Goal: Task Accomplishment & Management: Use online tool/utility

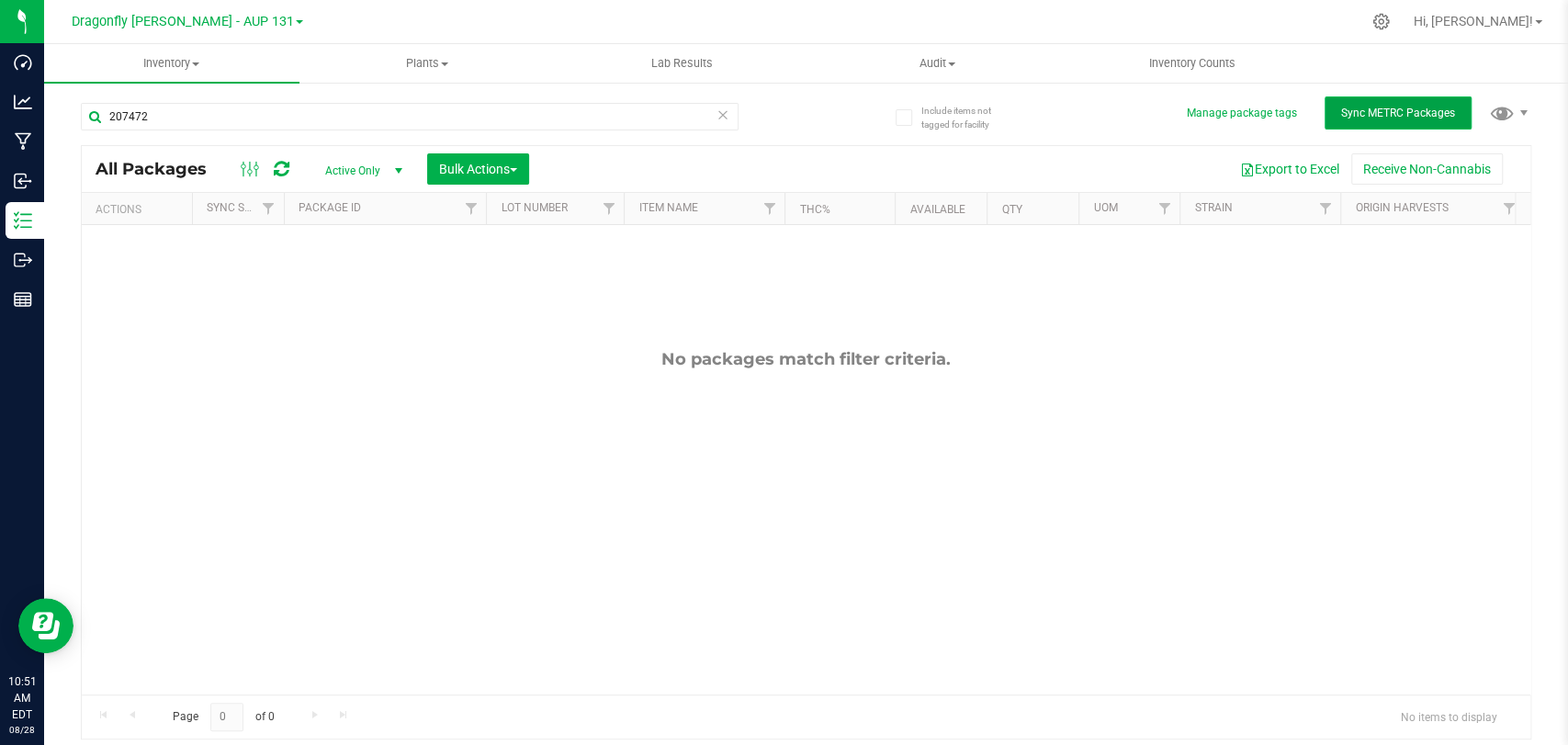
click at [1393, 98] on button "Sync METRC Packages" at bounding box center [1399, 113] width 147 height 33
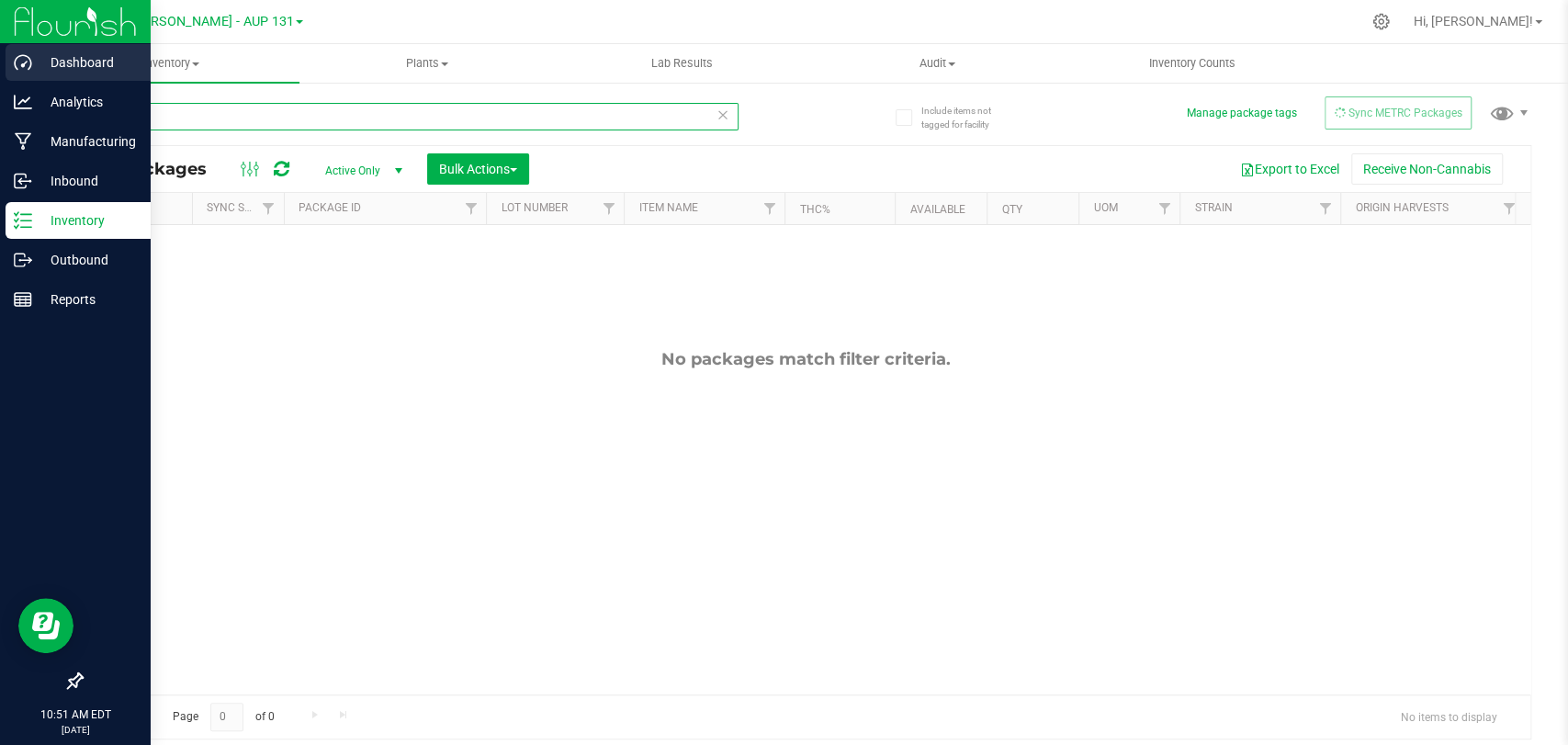
drag, startPoint x: 195, startPoint y: 118, endPoint x: 0, endPoint y: 64, distance: 202.3
click at [0, 64] on div "Dashboard Analytics Manufacturing Inbound Inventory Outbound Reports 10:51 AM E…" at bounding box center [784, 372] width 1568 height 745
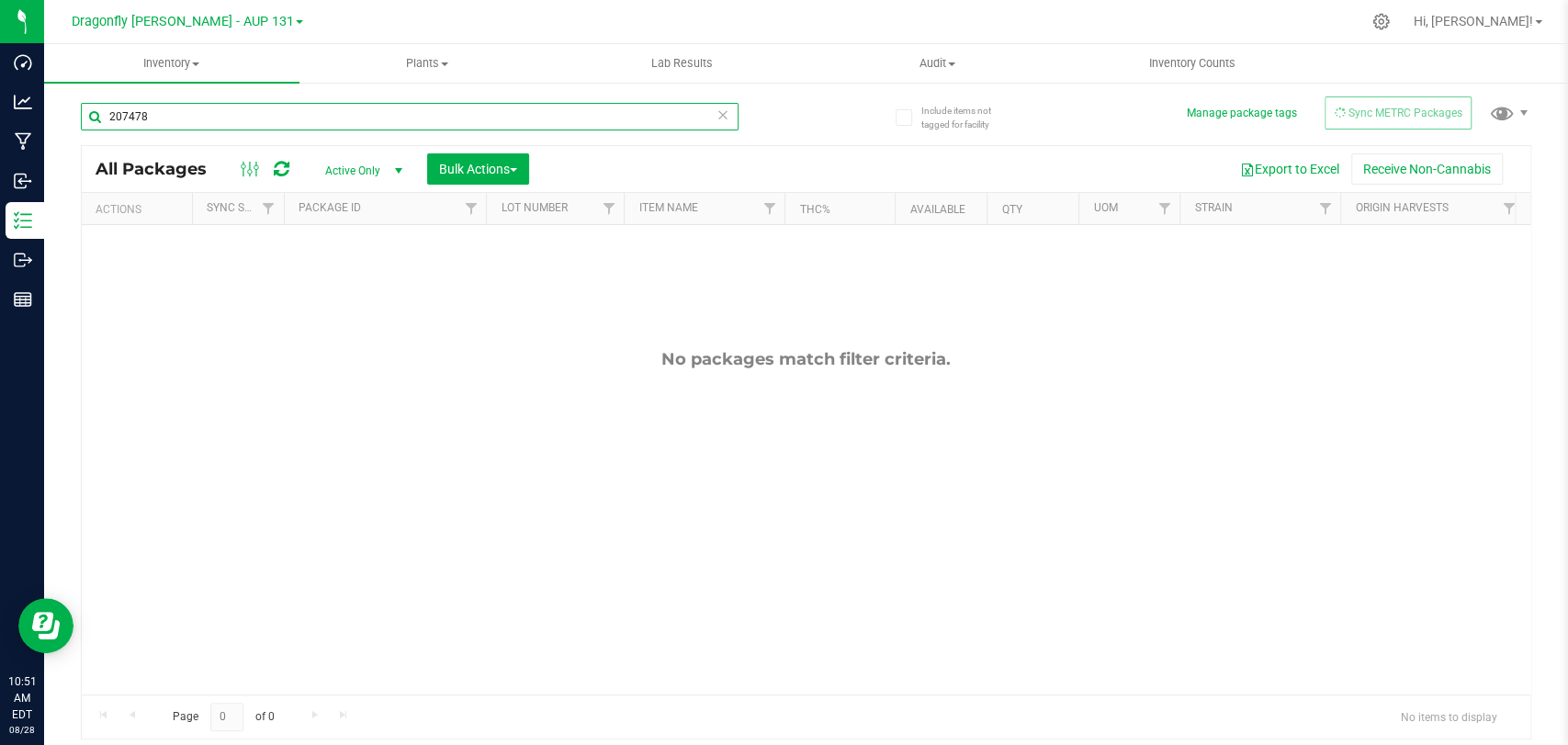
type input "207478"
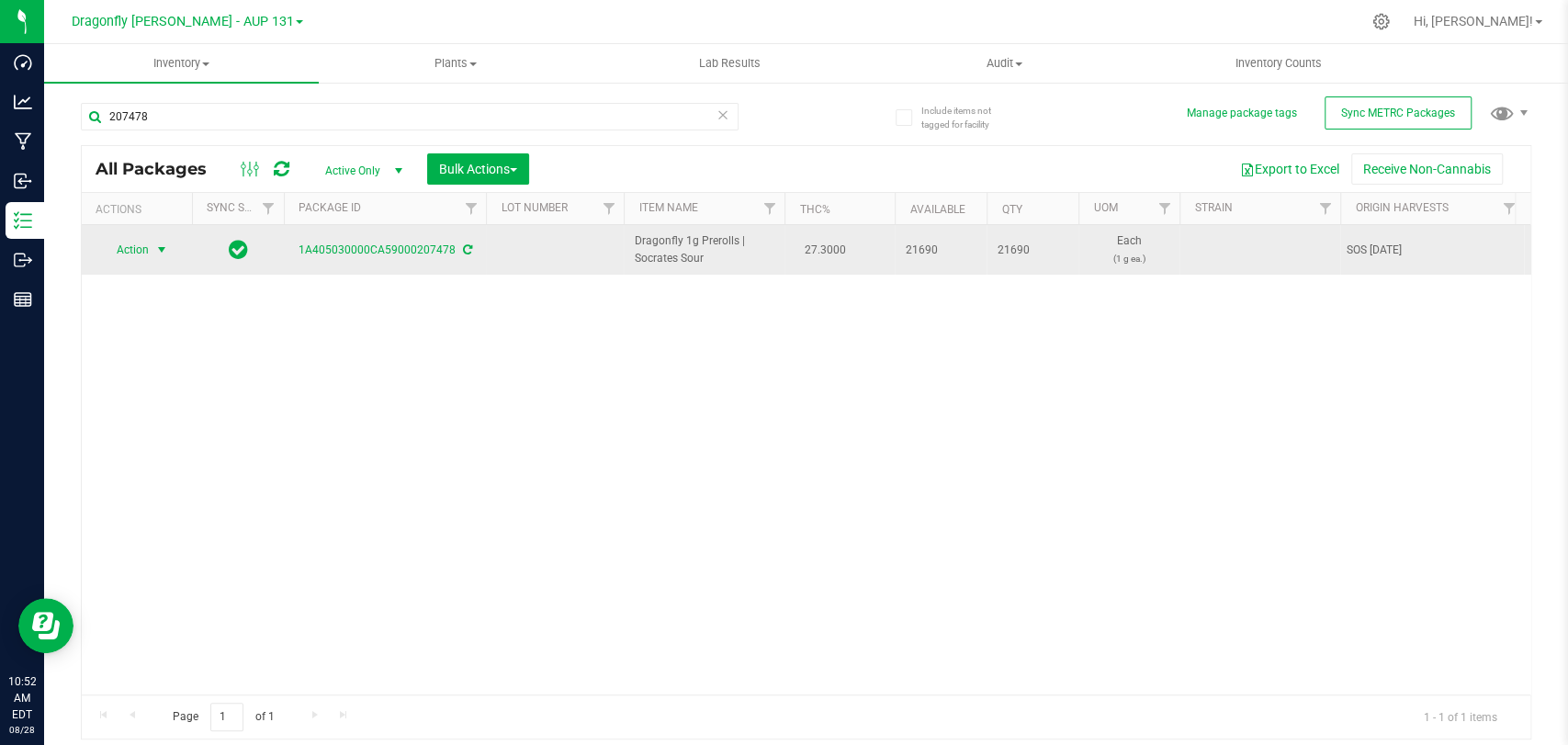
click at [130, 243] on span "Action" at bounding box center [125, 250] width 49 height 26
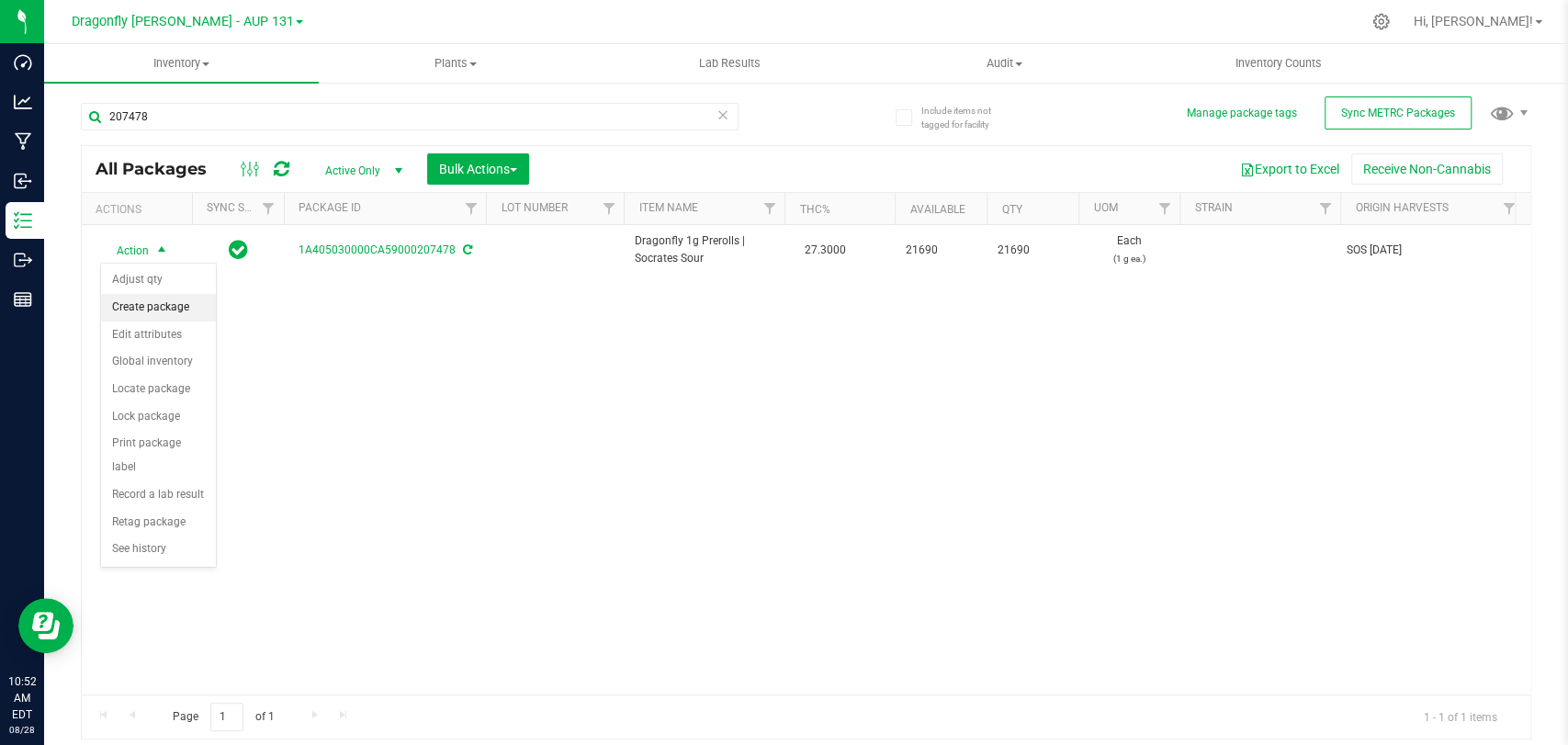
click at [156, 296] on li "Create package" at bounding box center [158, 308] width 115 height 28
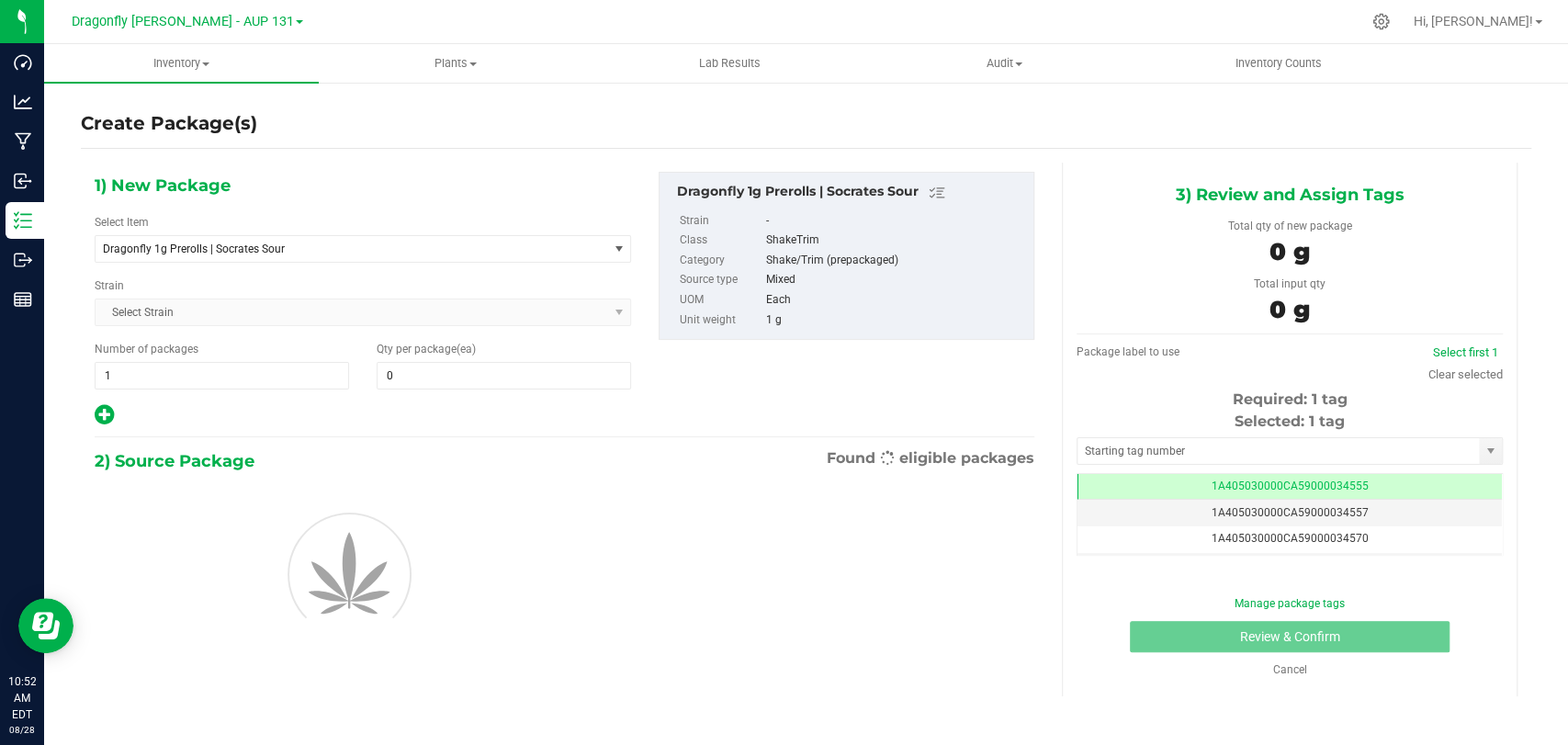
click at [401, 266] on div "1) New Package Select Item Dragonfly 1g Prerolls | Socrates Sour 1.25g Rosin In…" at bounding box center [363, 300] width 564 height 256
click at [405, 256] on span "Dragonfly 1g Prerolls | Socrates Sour" at bounding box center [351, 249] width 512 height 26
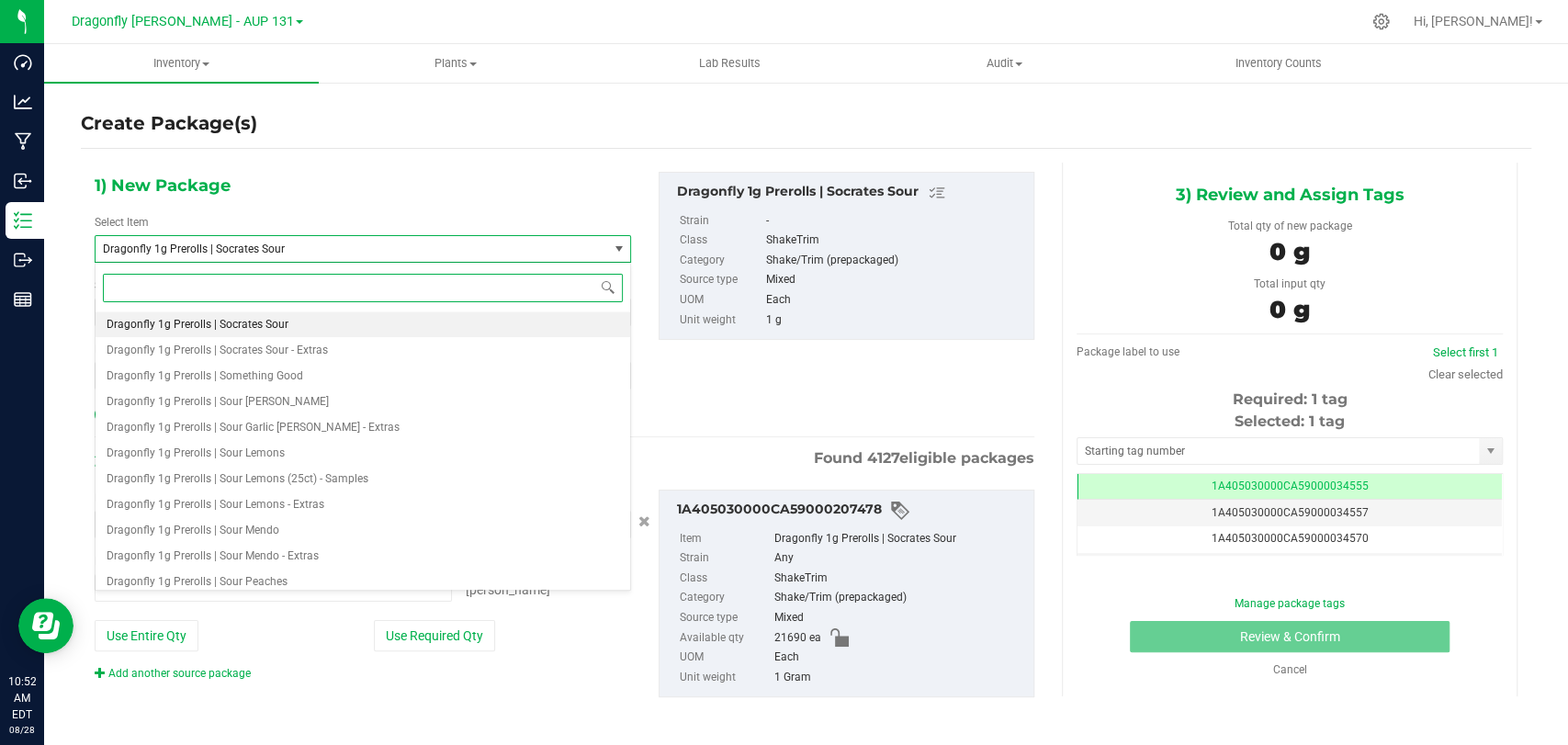
type input "0 ea"
type input "socrates sour"
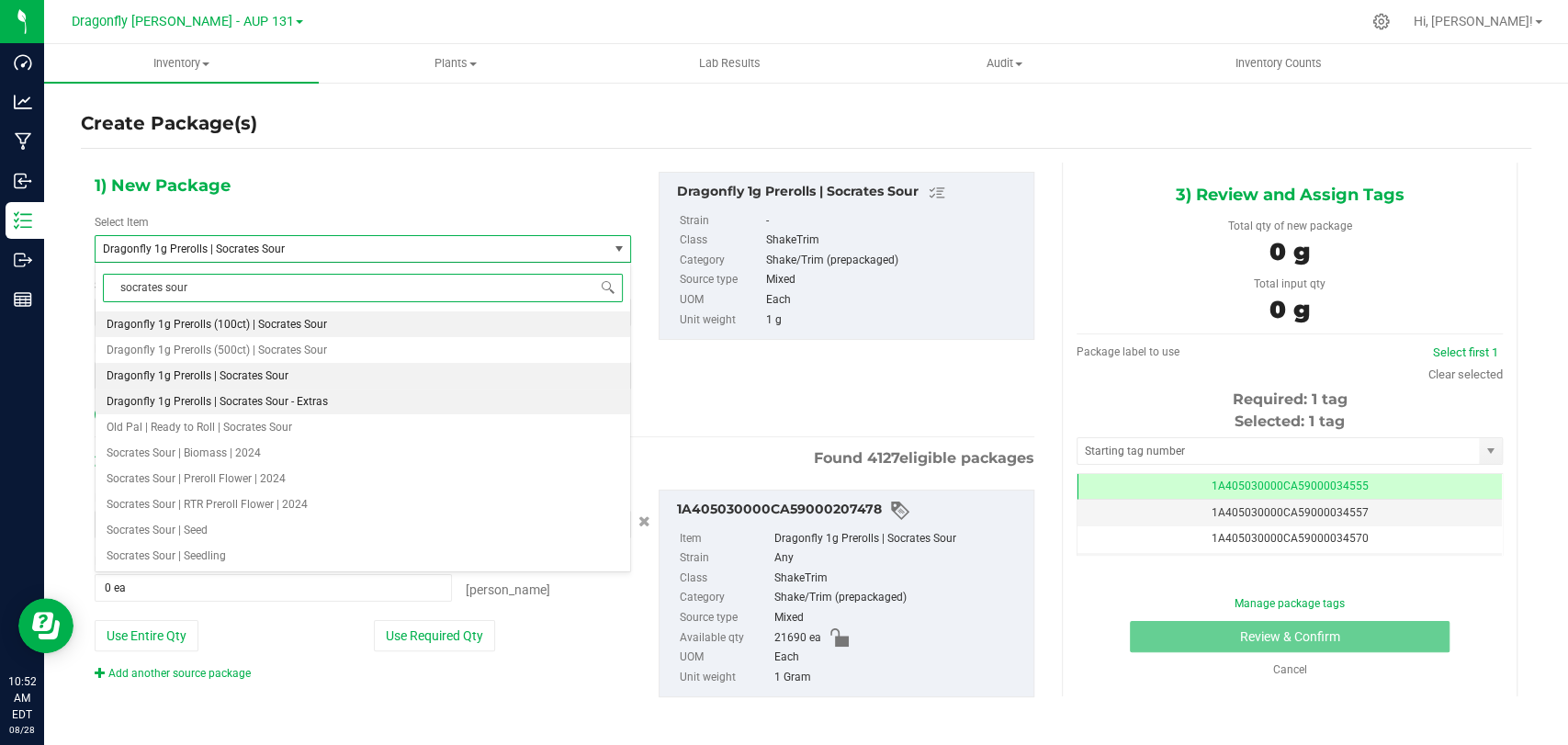
click at [303, 403] on span "Dragonfly 1g Prerolls | Socrates Sour - Extras" at bounding box center [216, 401] width 221 height 13
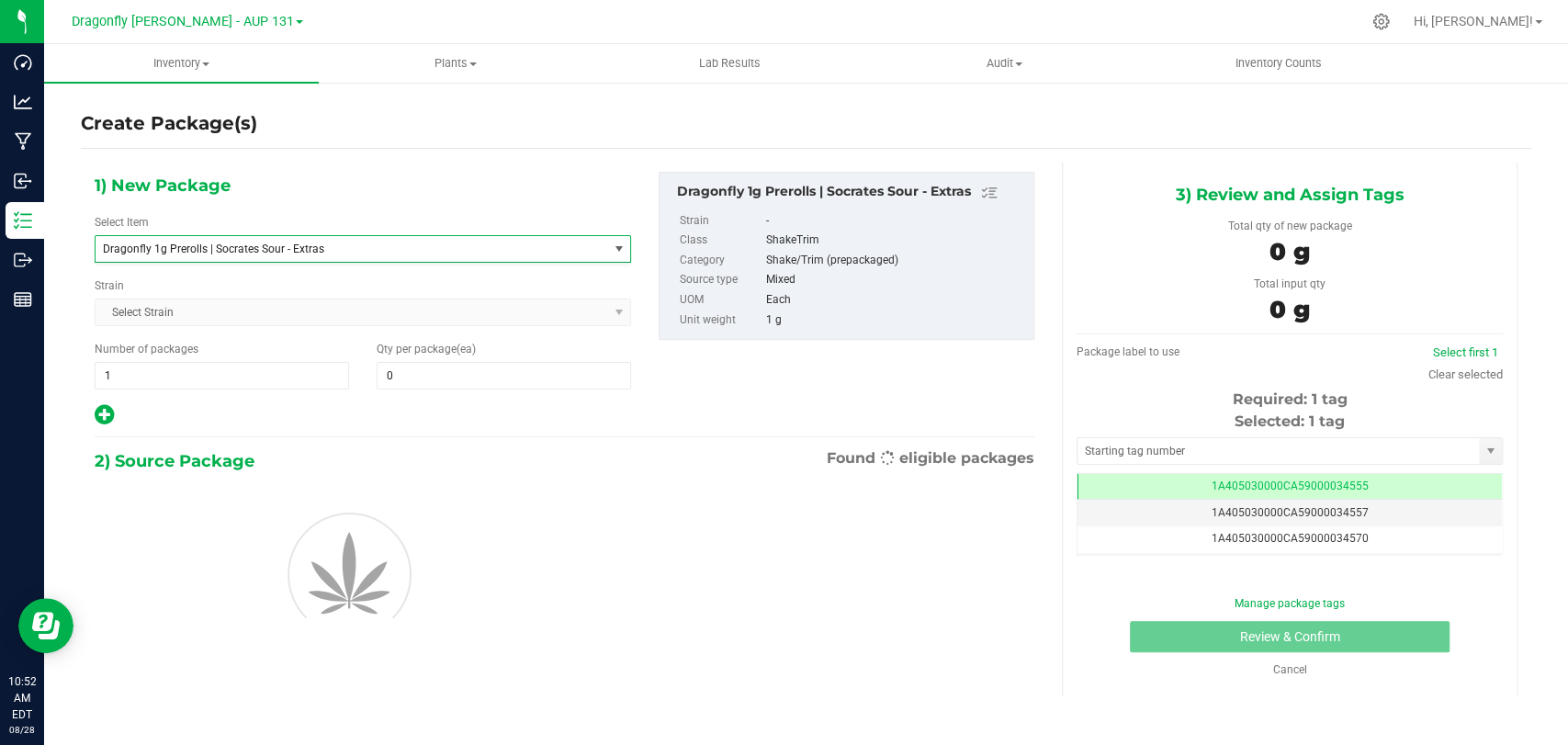
type input "0"
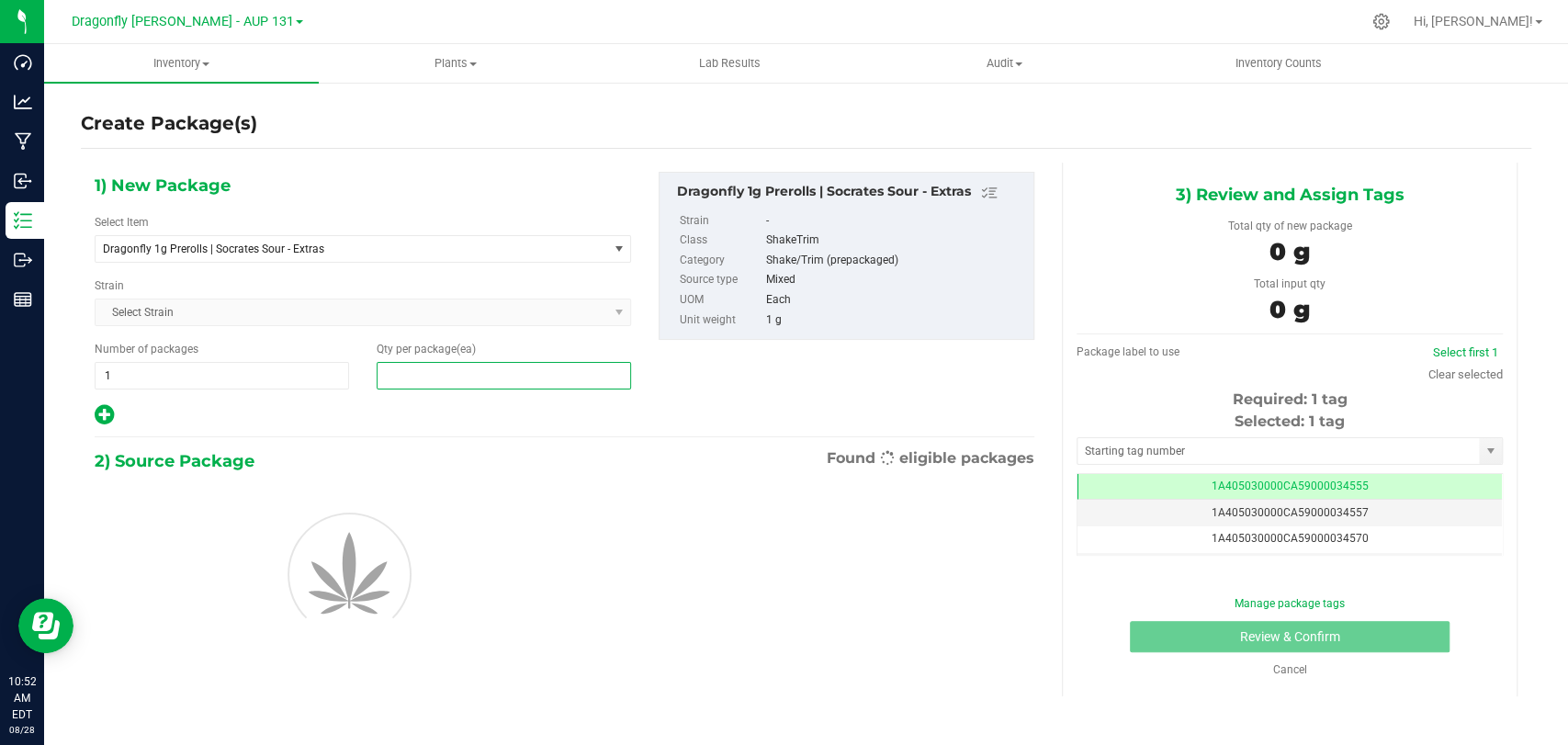
click at [431, 362] on span at bounding box center [503, 375] width 255 height 28
type input "4"
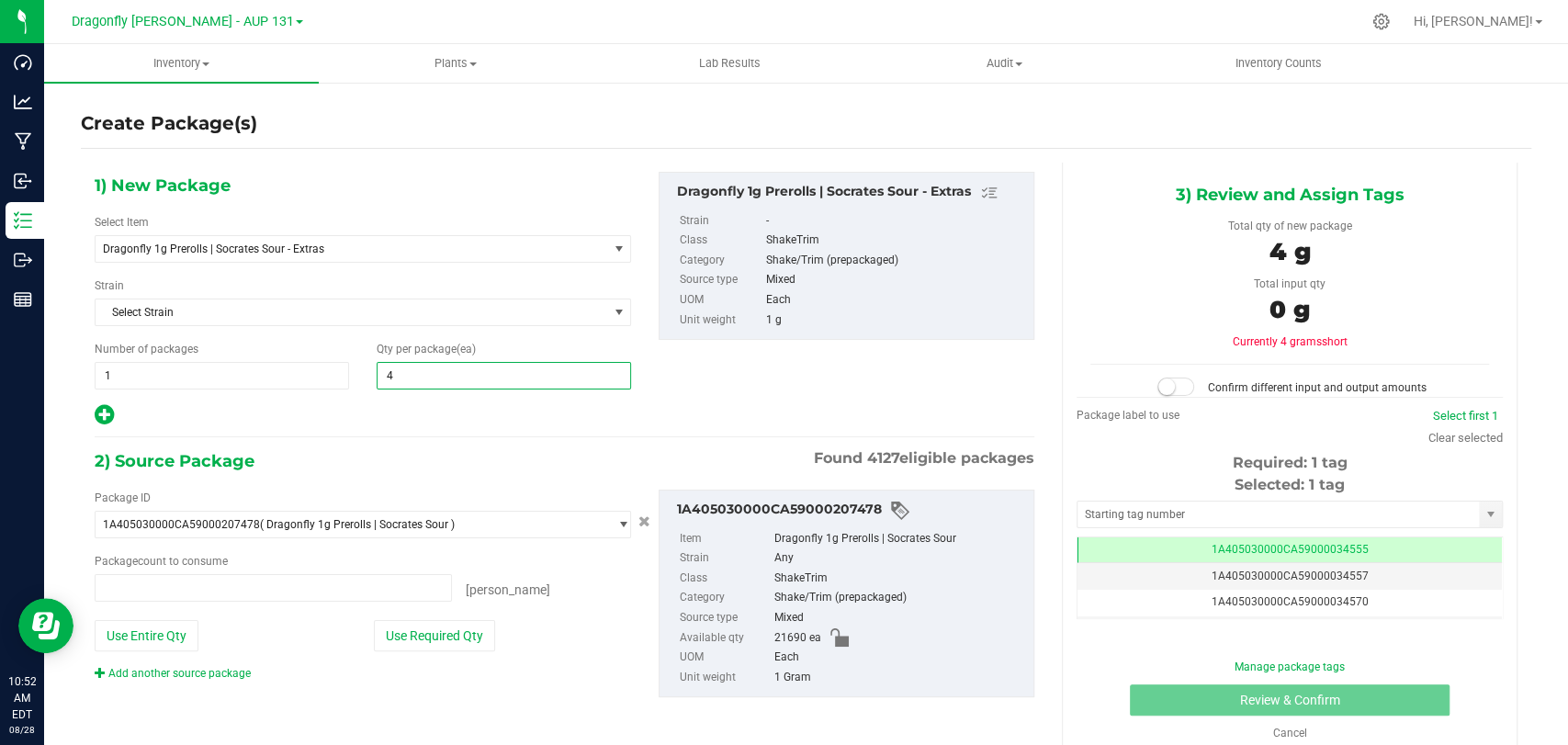
type input "0 ea"
type input "45"
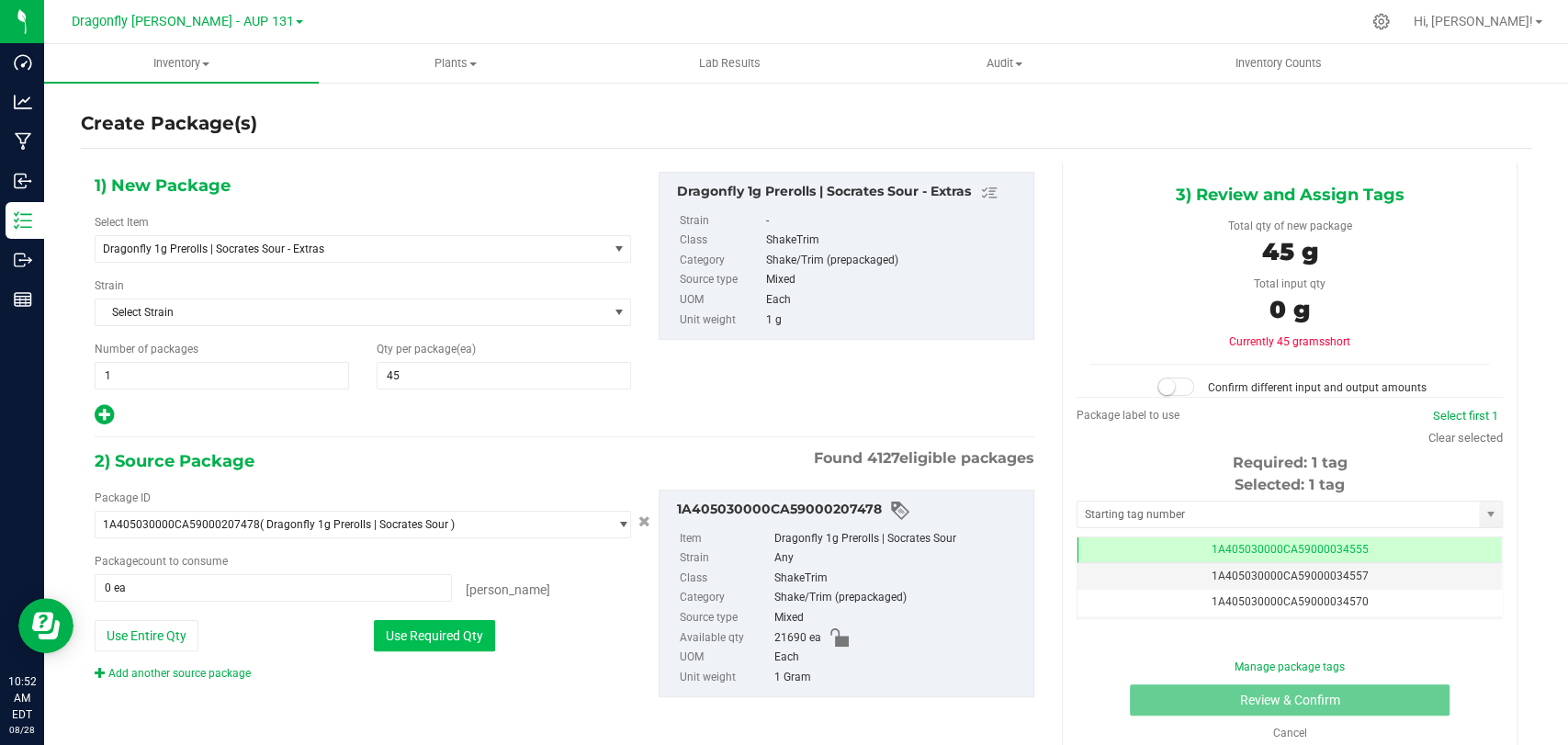
click at [421, 636] on button "Use Required Qty" at bounding box center [434, 636] width 121 height 31
type input "45 ea"
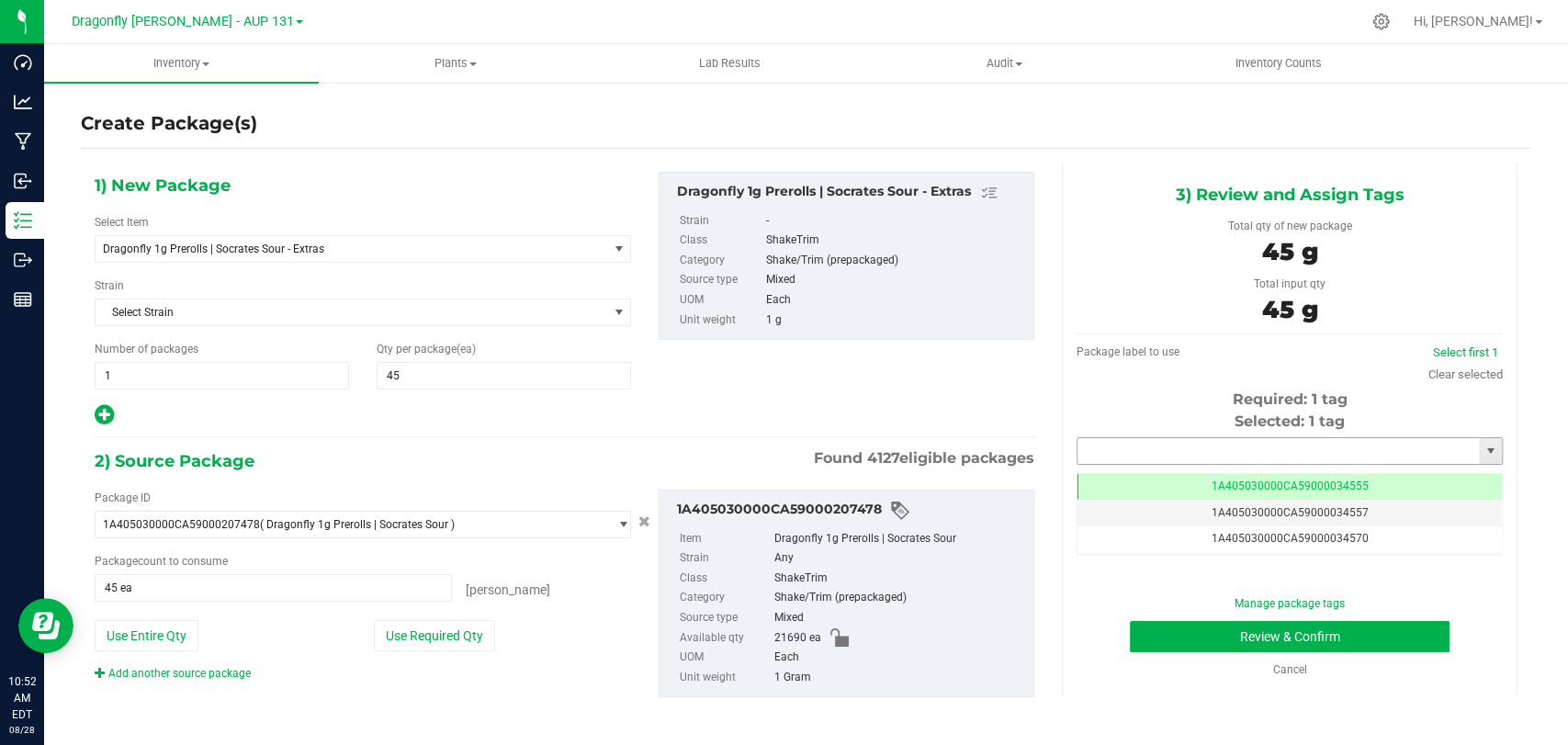
click at [1335, 459] on input "text" at bounding box center [1278, 451] width 401 height 26
click at [1269, 471] on li "1A405030000CA59000234587" at bounding box center [1276, 483] width 420 height 28
type input "1A405030000CA59000234587"
click at [1196, 637] on button "Review & Confirm" at bounding box center [1289, 637] width 319 height 31
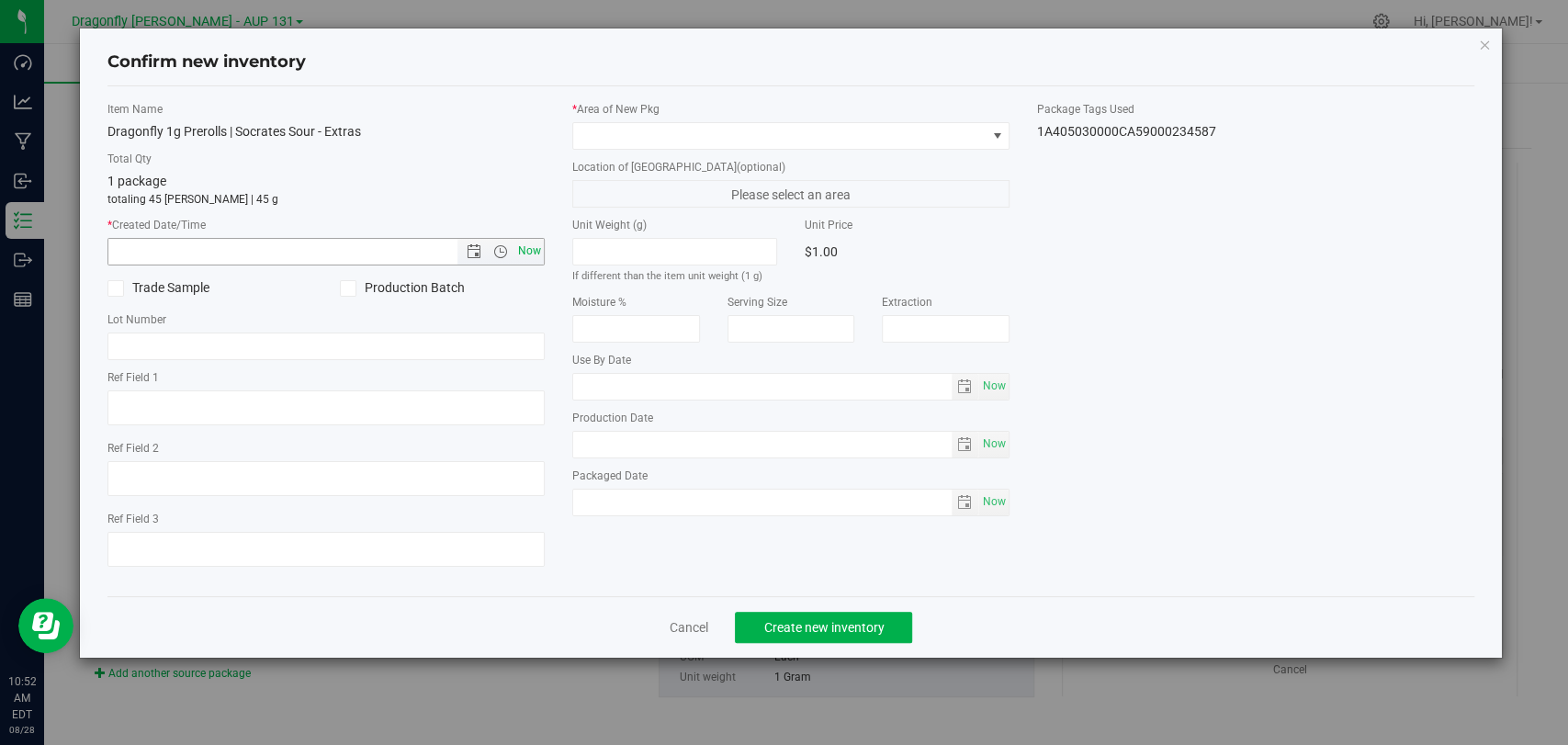
click at [537, 247] on span "Now" at bounding box center [530, 251] width 31 height 27
type input "8/28/2025 10:52 AM"
click at [742, 119] on div "* Area of New Pkg" at bounding box center [790, 126] width 437 height 49
click at [752, 142] on span at bounding box center [780, 136] width 413 height 26
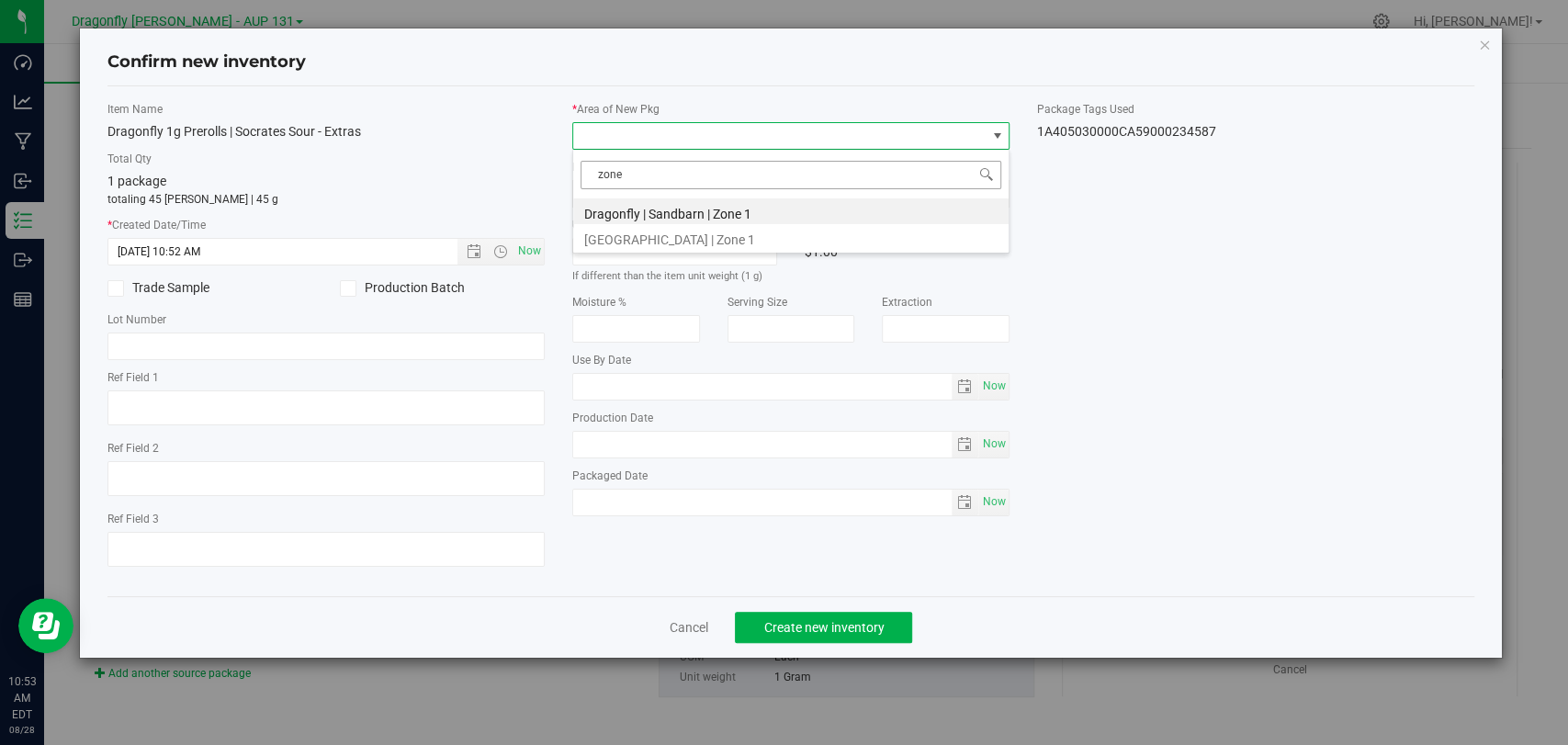
type input "zone 2"
click at [814, 202] on li "Dragonfly | Sandbarn | Zone 2" at bounding box center [790, 211] width 436 height 26
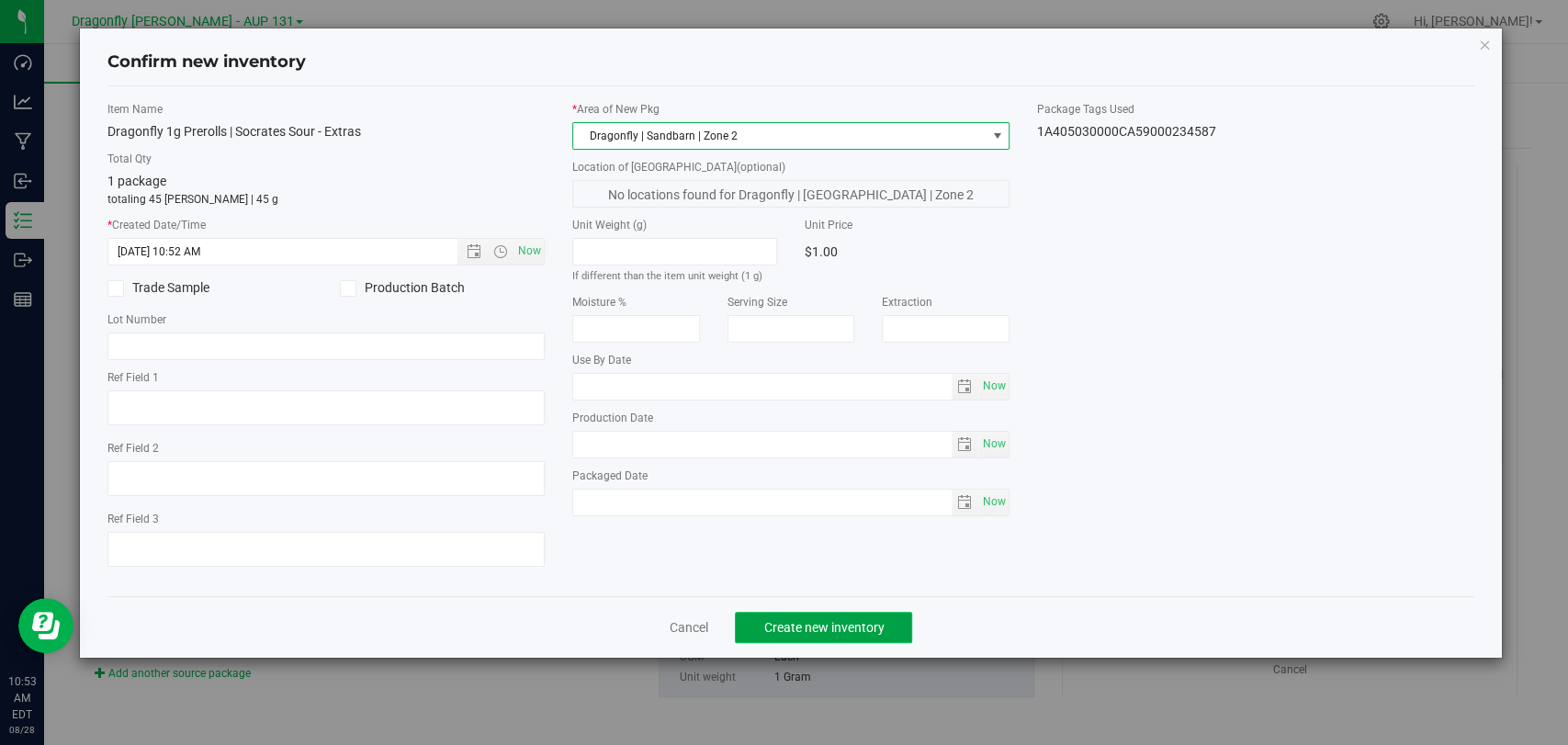
click at [858, 621] on span "Create new inventory" at bounding box center [824, 627] width 120 height 15
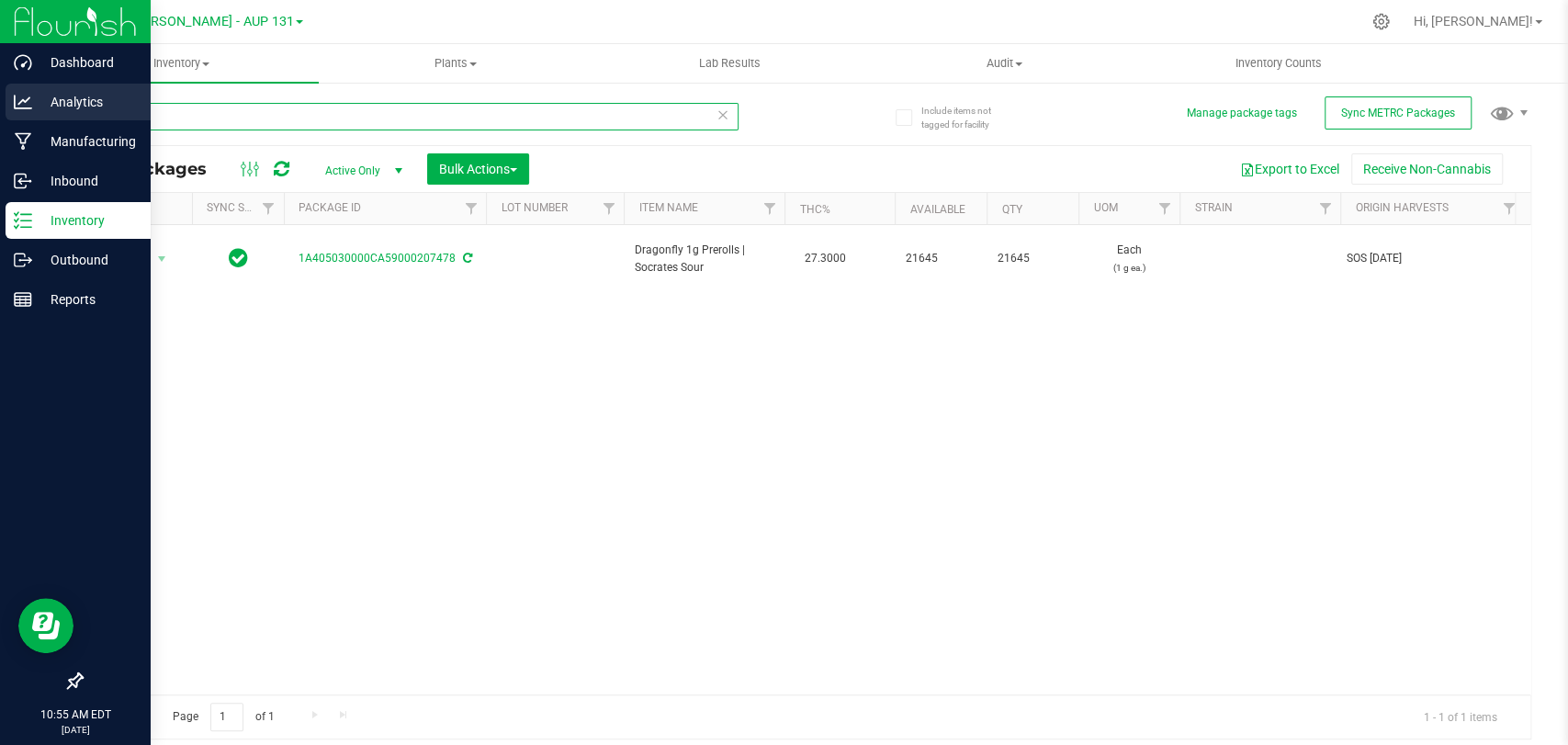
drag, startPoint x: 141, startPoint y: 105, endPoint x: 76, endPoint y: 99, distance: 65.3
click at [0, 96] on div "Dashboard Analytics Manufacturing Inbound Inventory Outbound Reports 10:55 AM E…" at bounding box center [784, 372] width 1568 height 745
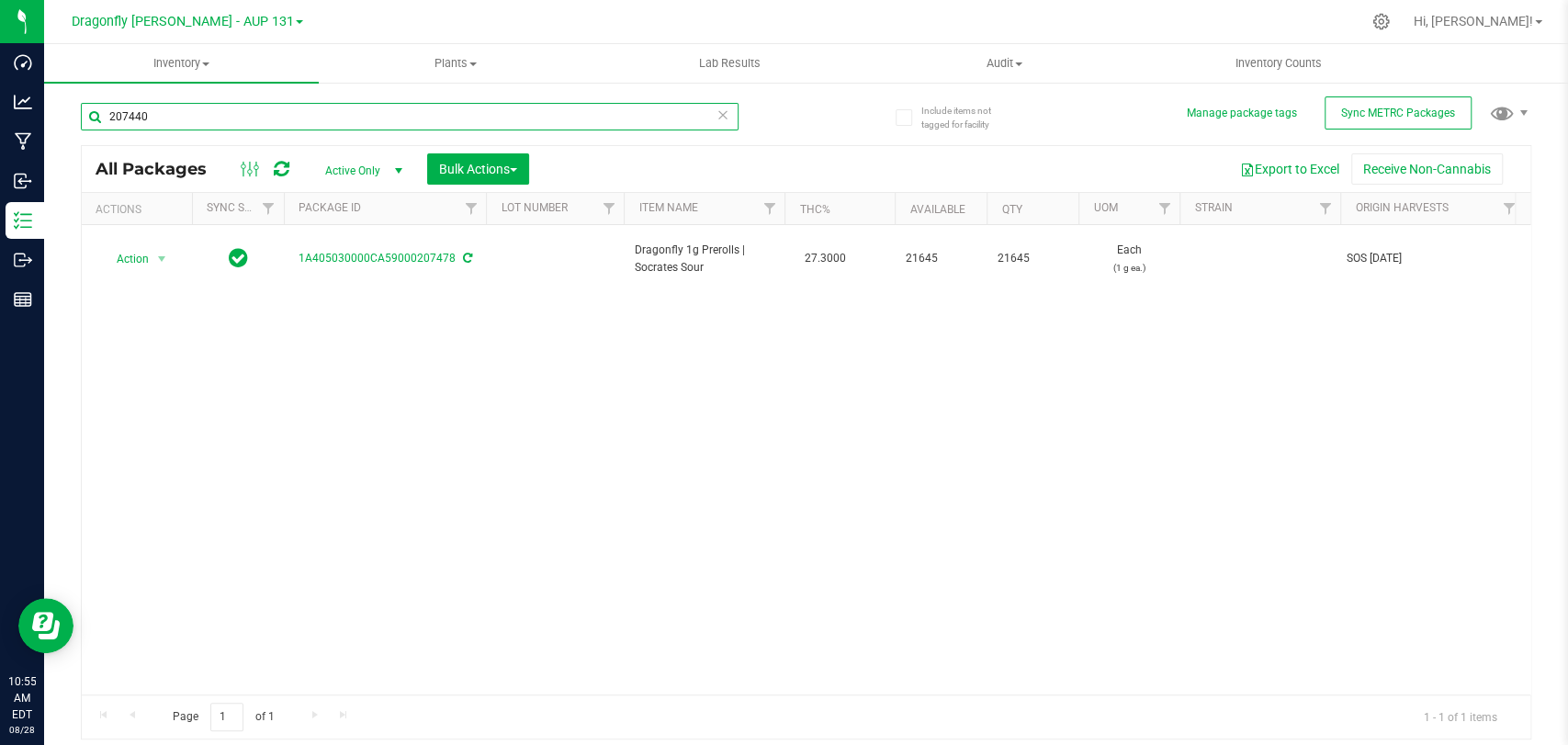
type input "207440"
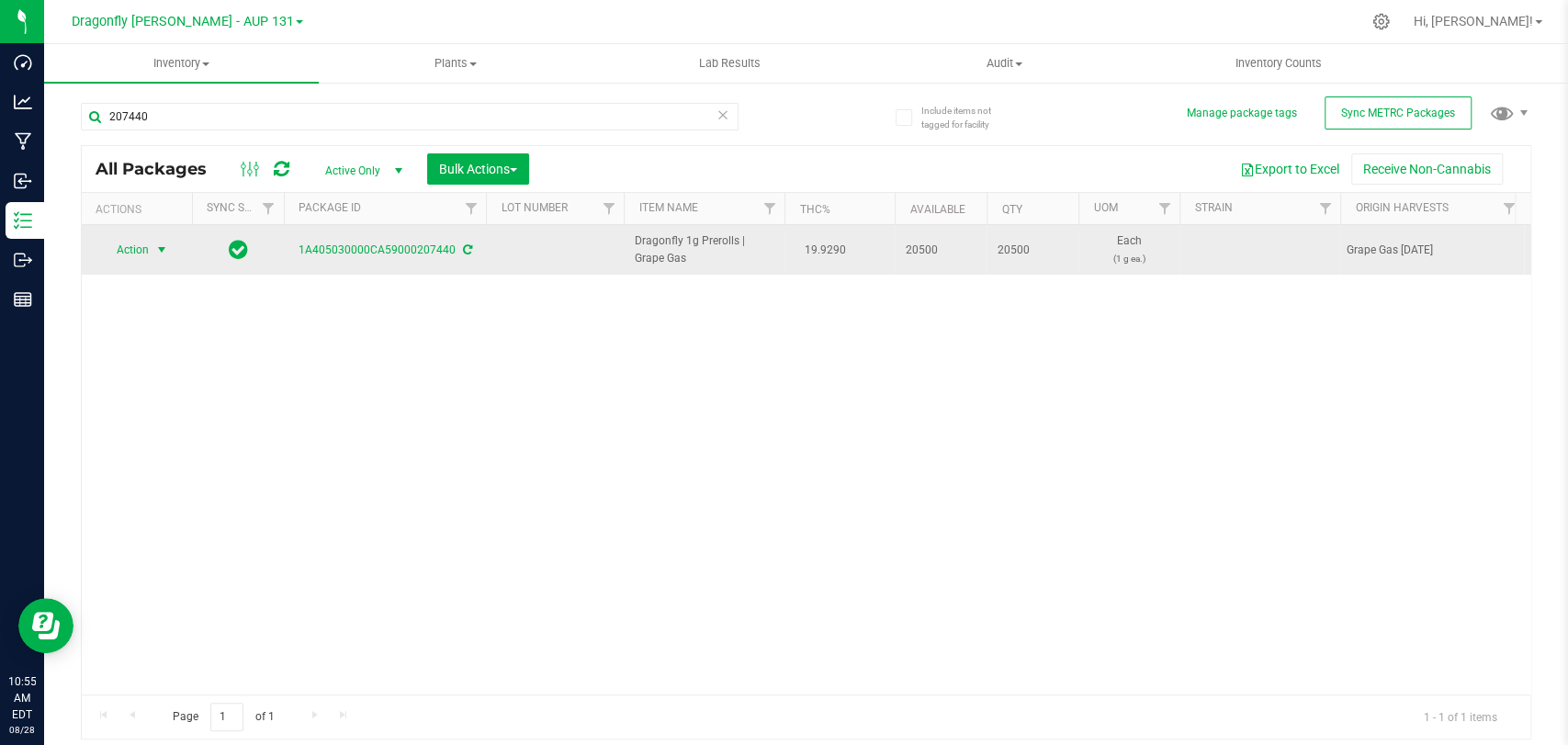
click at [126, 243] on span "Action" at bounding box center [125, 250] width 49 height 26
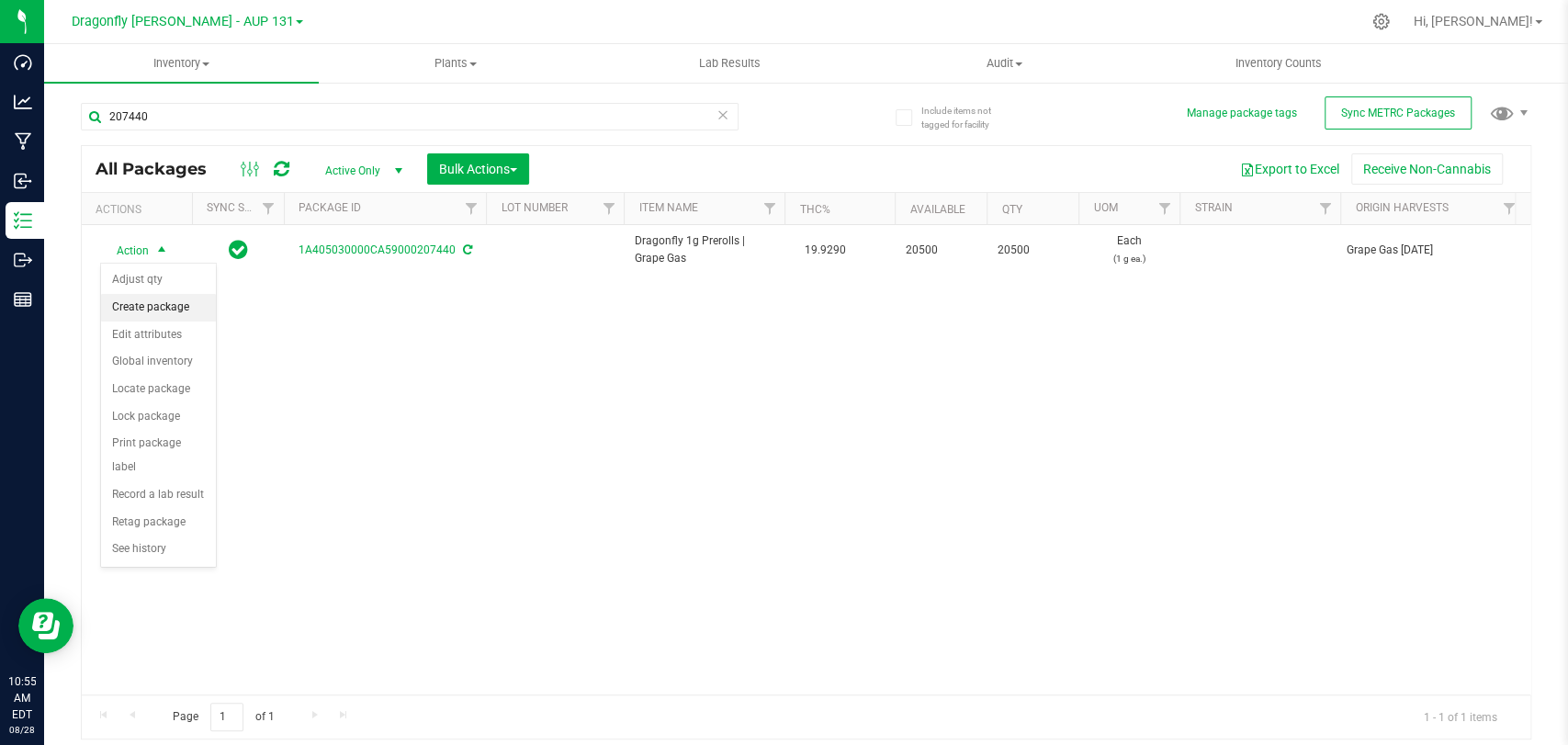
click at [137, 305] on li "Create package" at bounding box center [158, 308] width 115 height 28
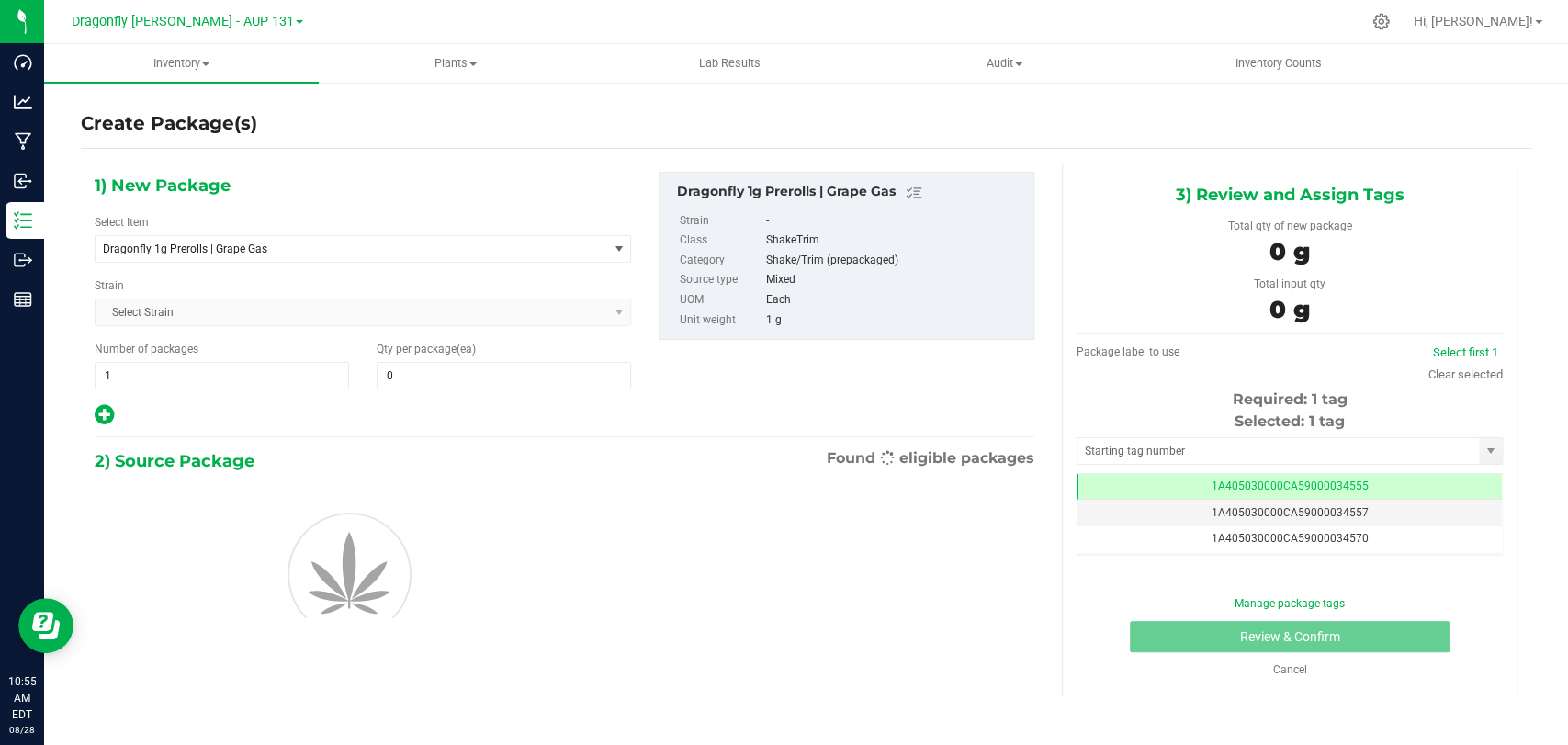
type input "0"
click at [289, 236] on span "Dragonfly 1g Prerolls | Grape Gas" at bounding box center [351, 249] width 512 height 26
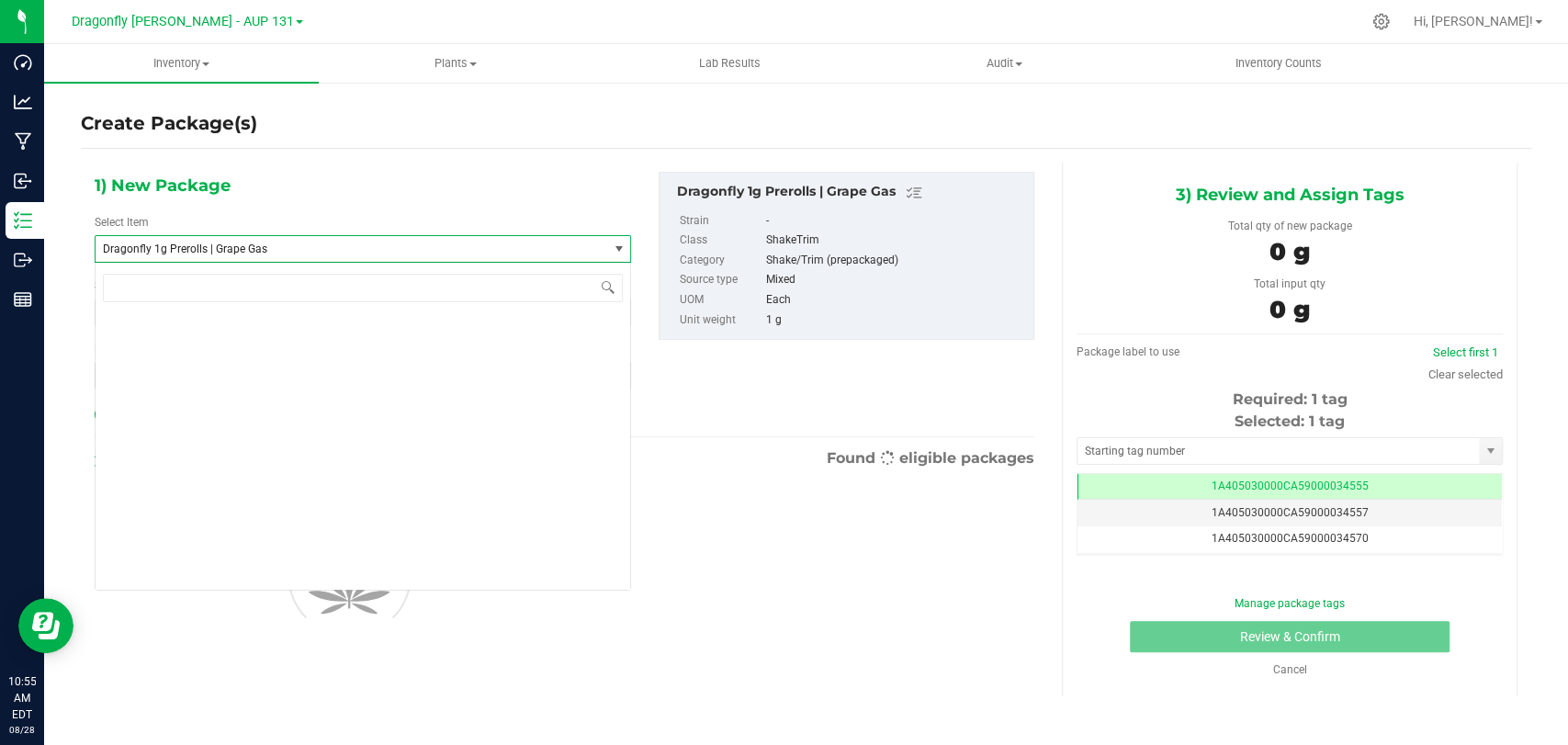
scroll to position [42073, 0]
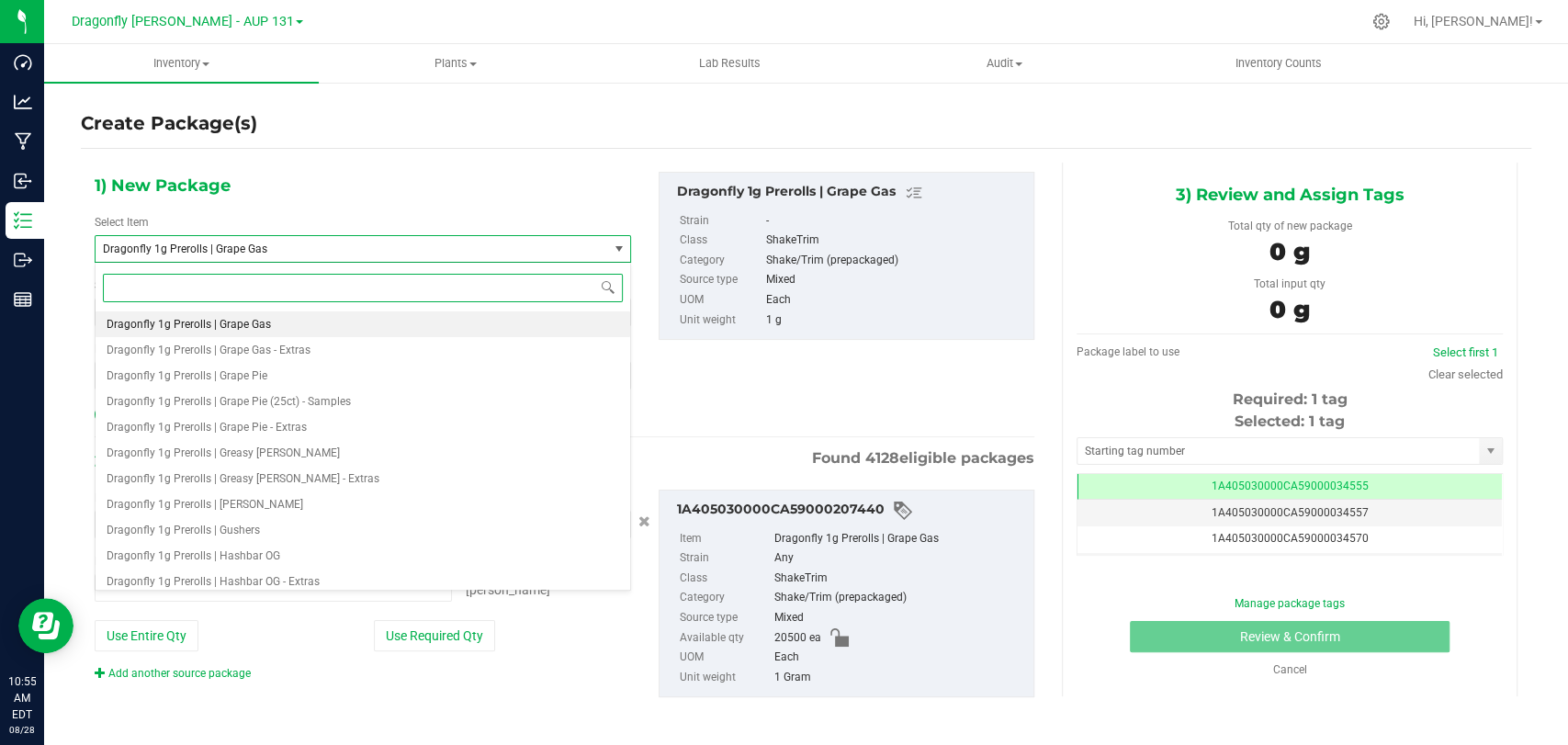
type input "0 ea"
type input "grape gas"
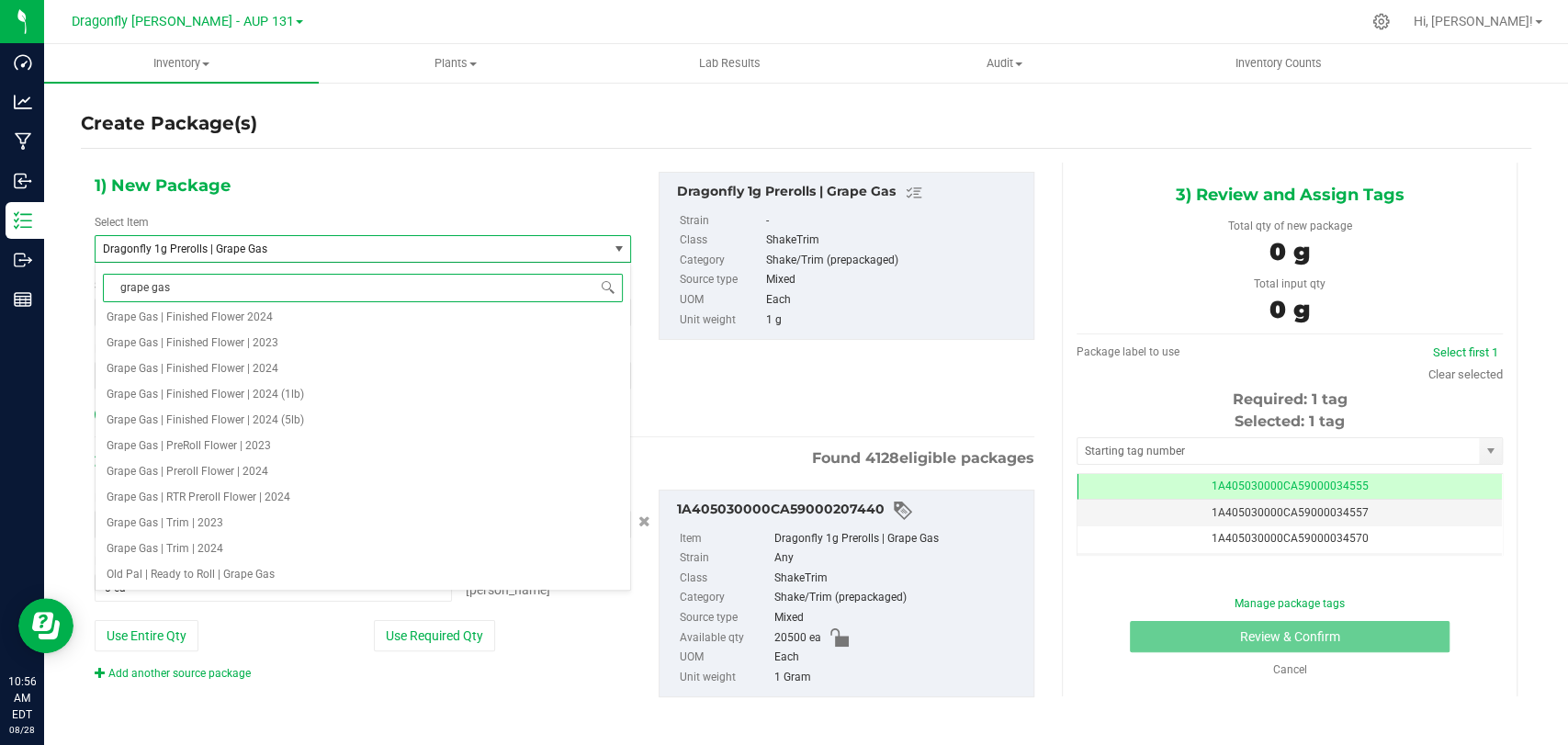
scroll to position [0, 0]
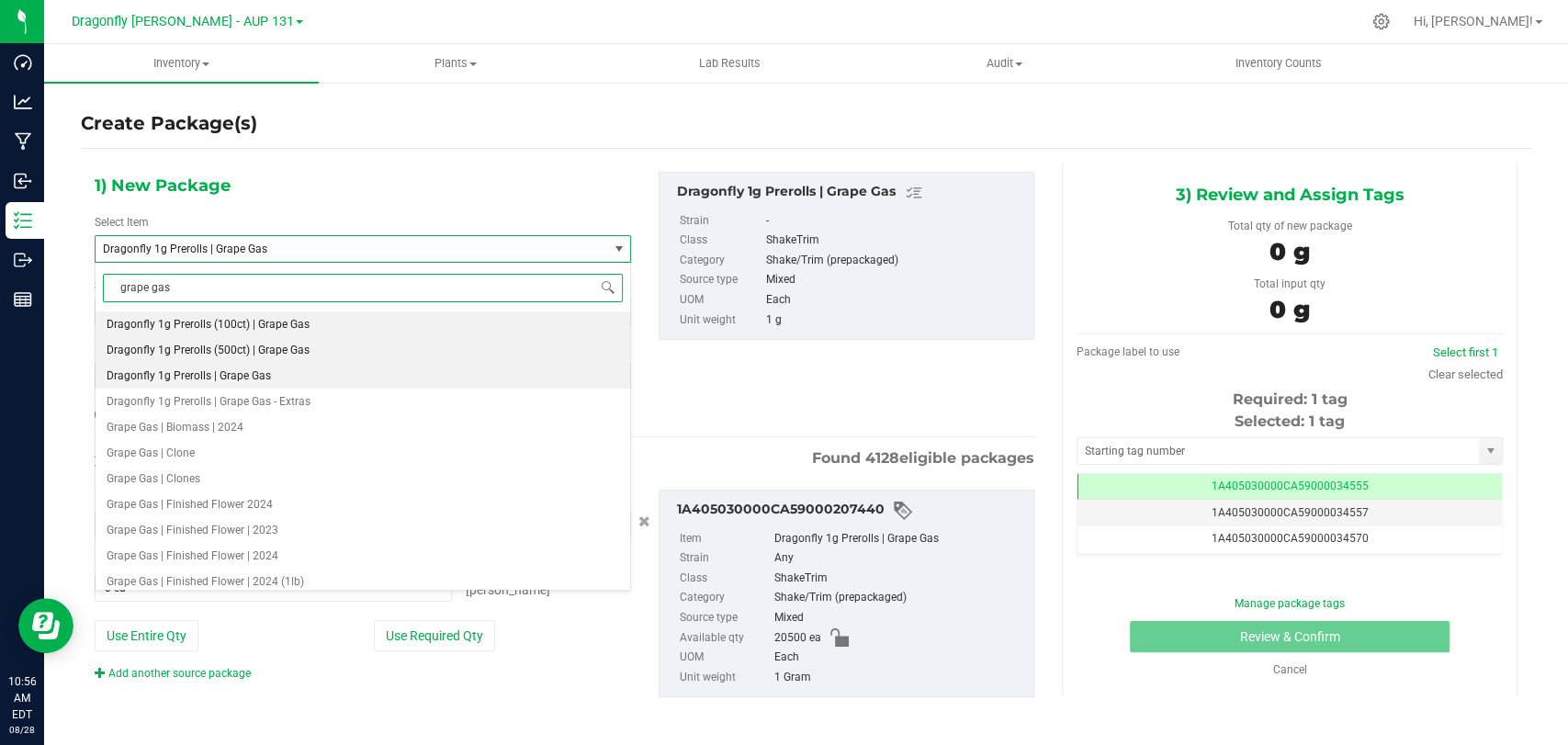
click at [271, 344] on span "Dragonfly 1g Prerolls (500ct) | Grape Gas" at bounding box center [207, 350] width 203 height 13
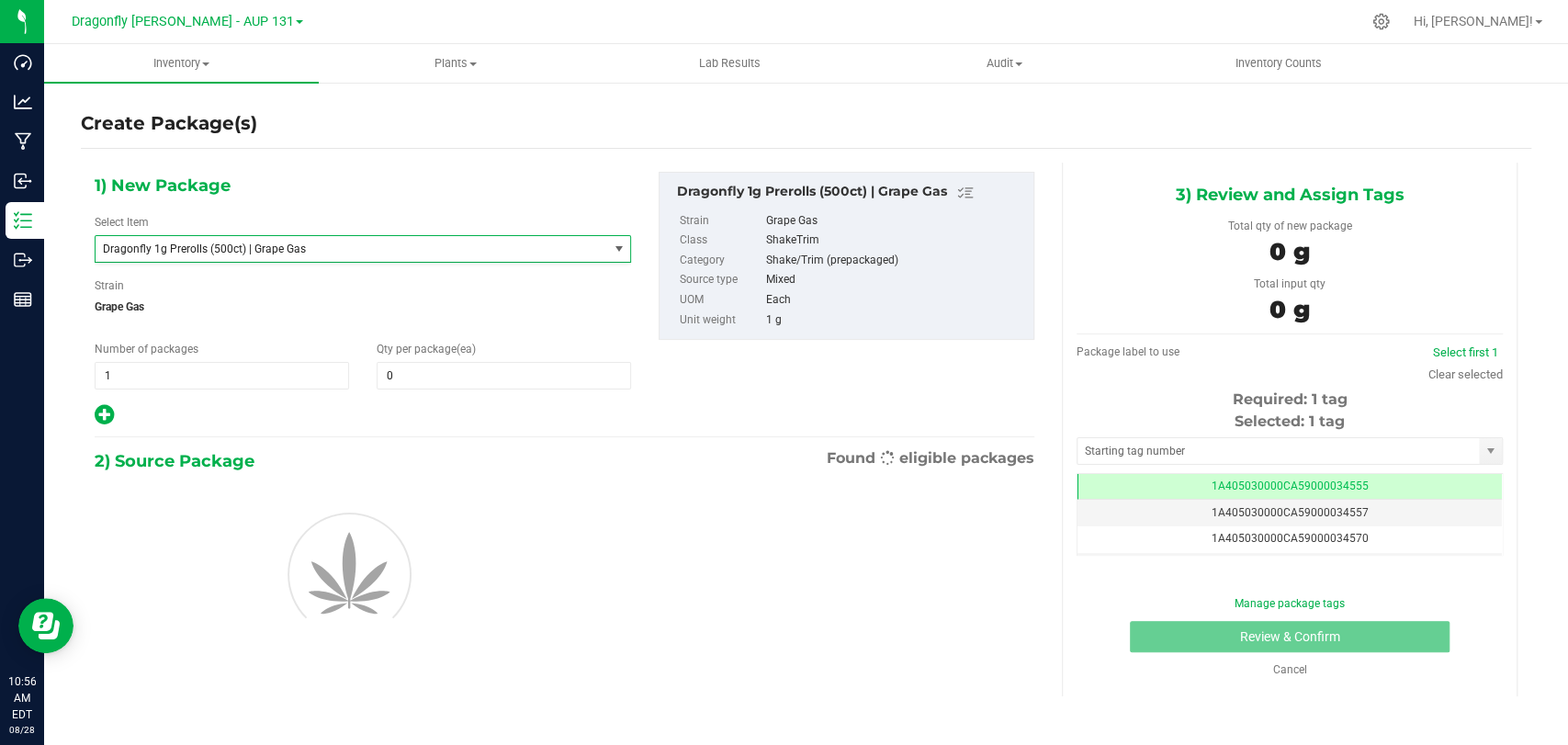
type input "0"
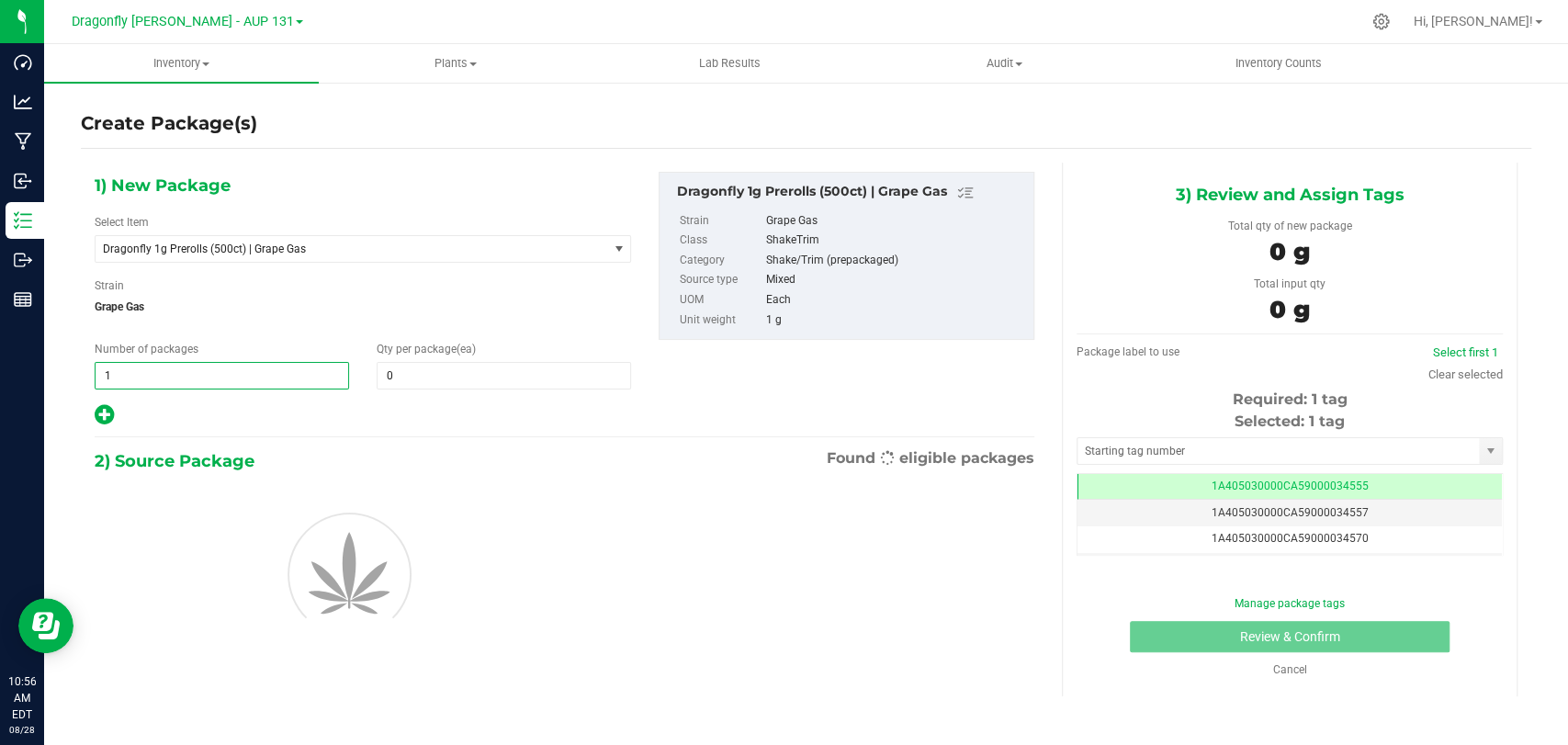
click at [323, 374] on span "1 1" at bounding box center [221, 375] width 255 height 28
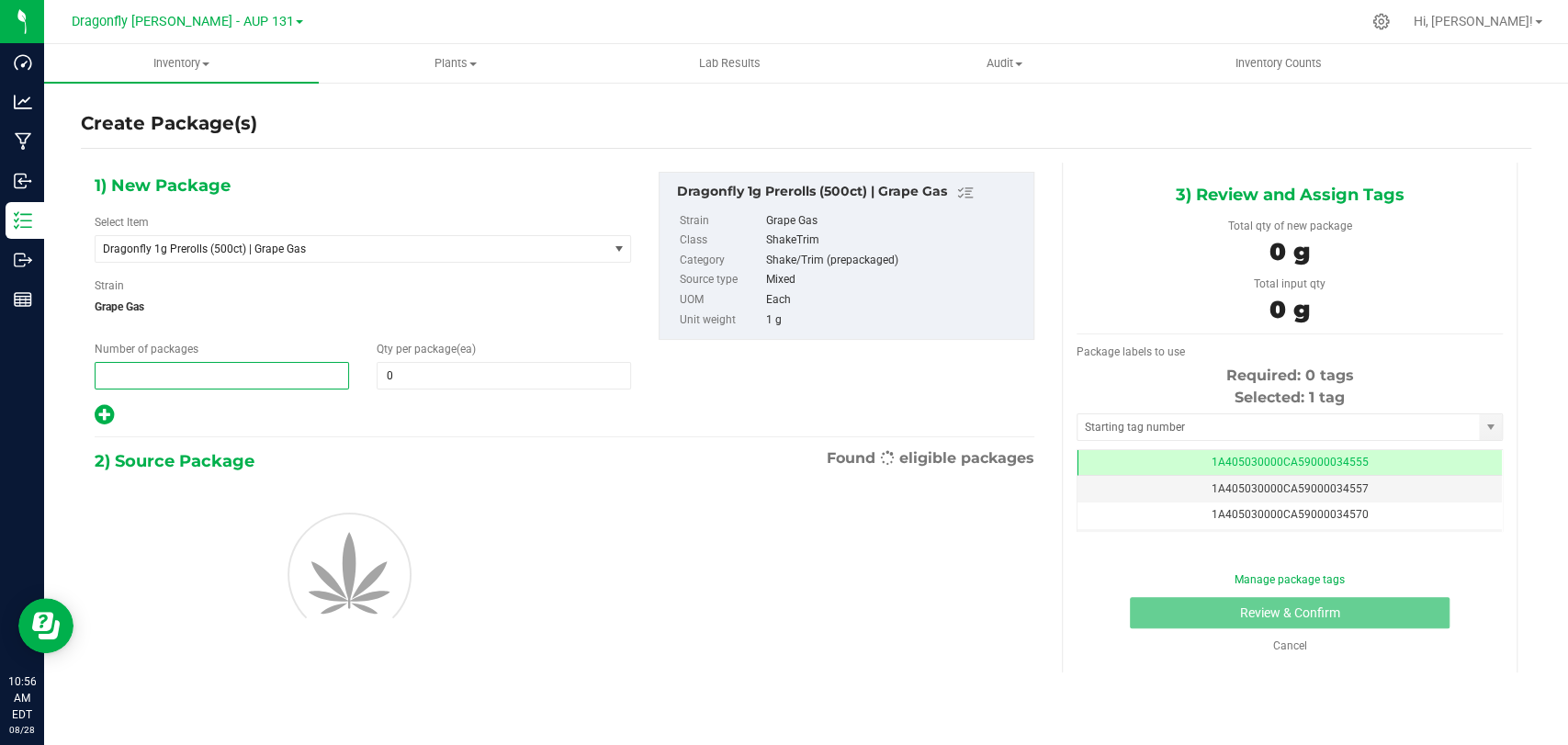
type input "4"
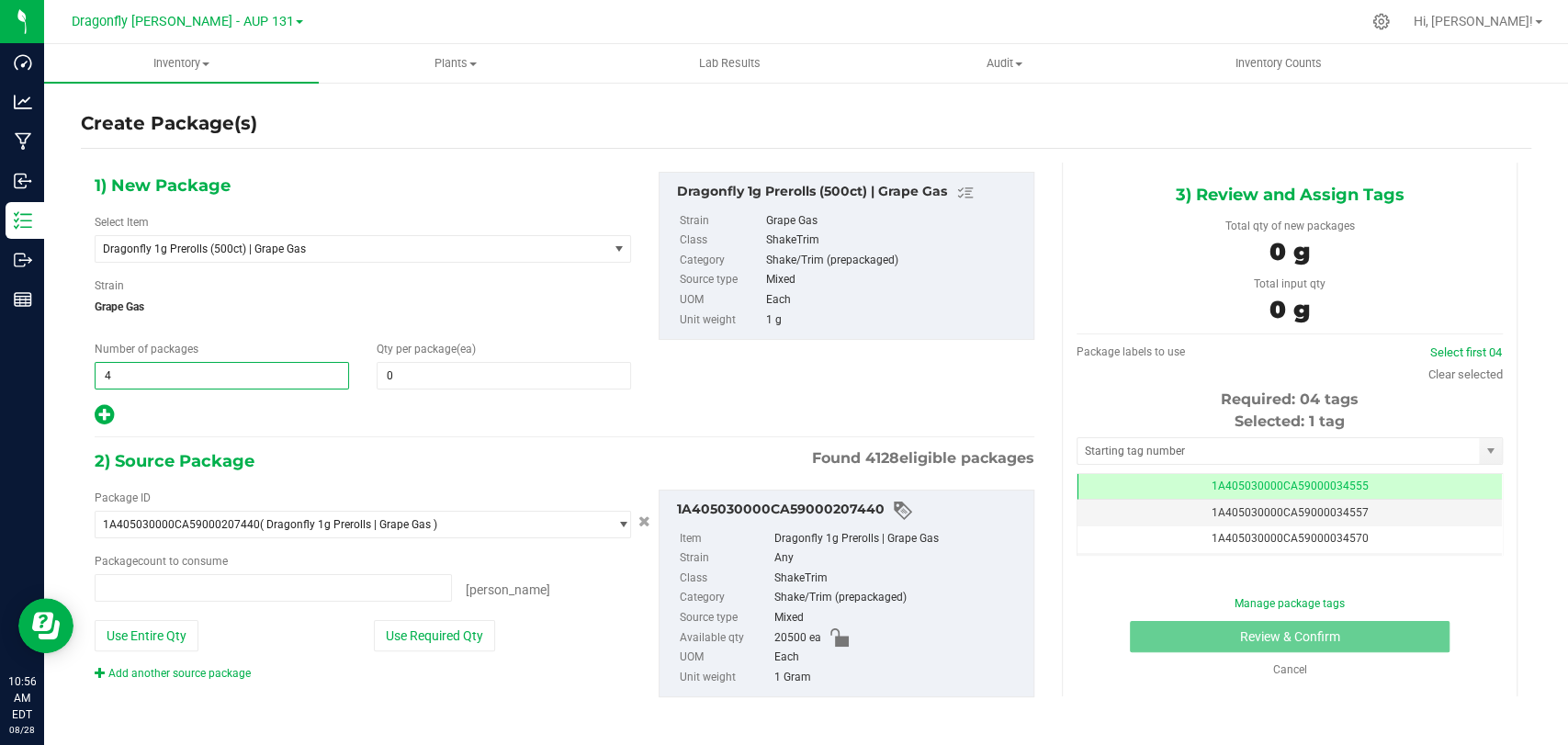
type input "0 ea"
type input "41"
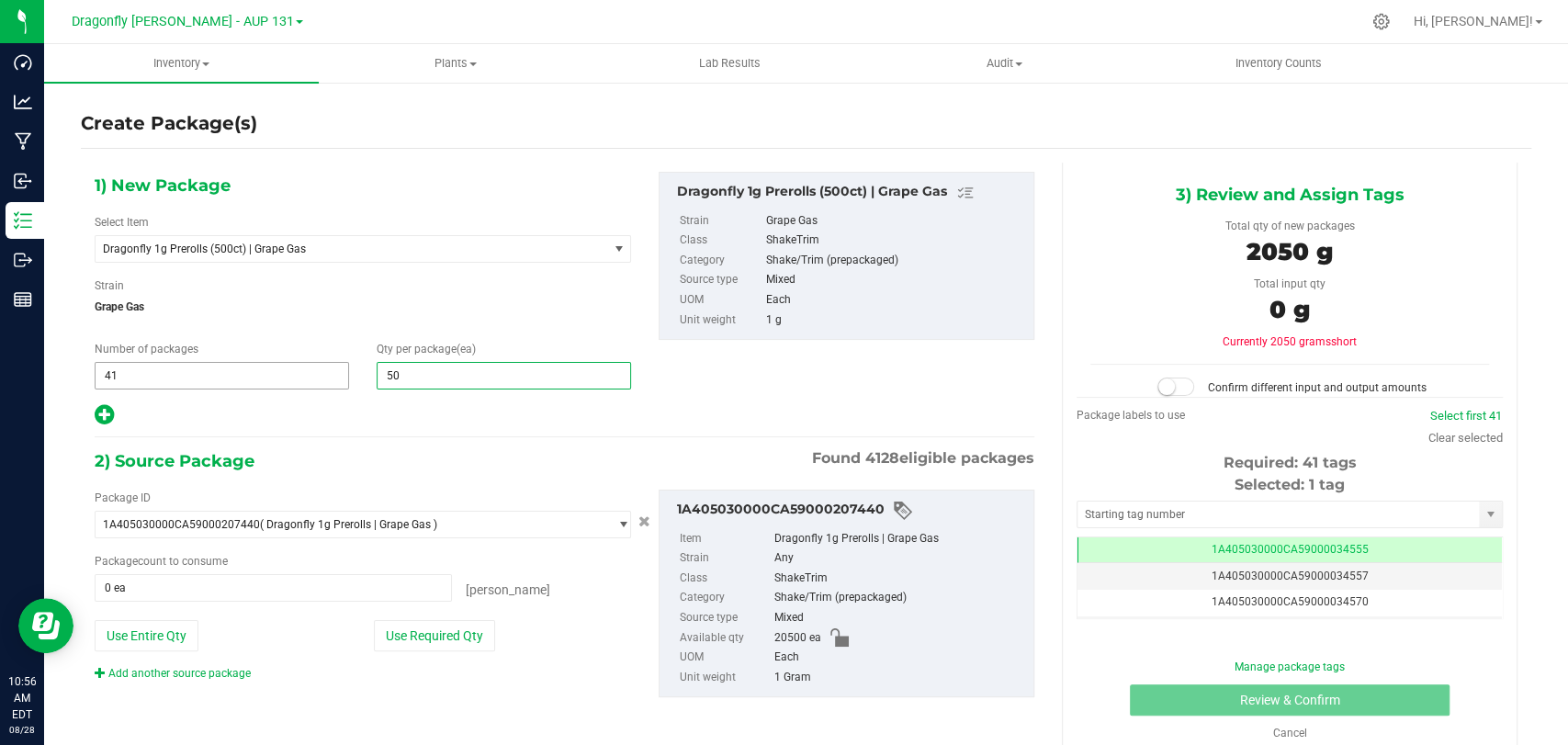
type input "500"
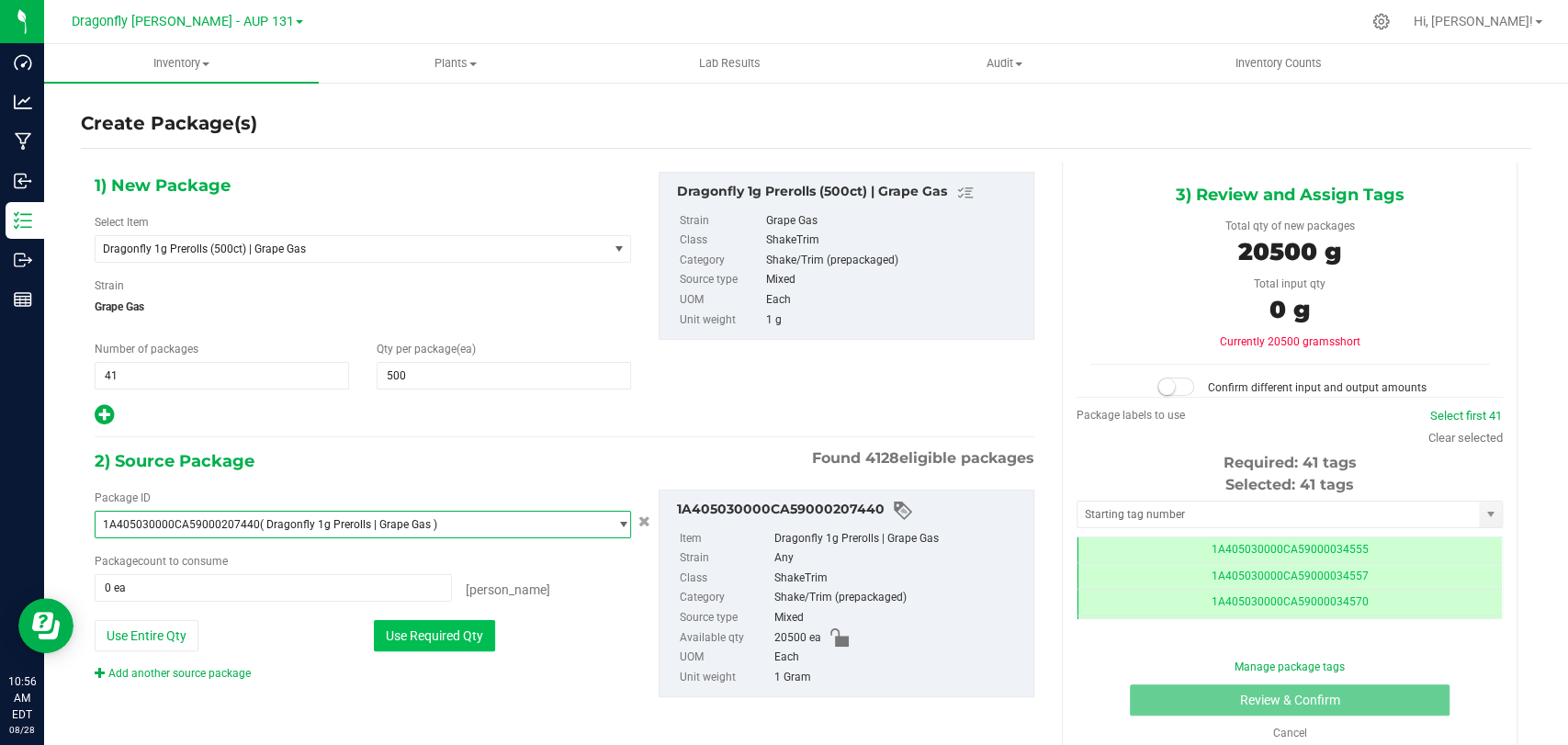
scroll to position [0, 0]
click at [419, 636] on button "Use Required Qty" at bounding box center [434, 636] width 121 height 31
type input "20500 ea"
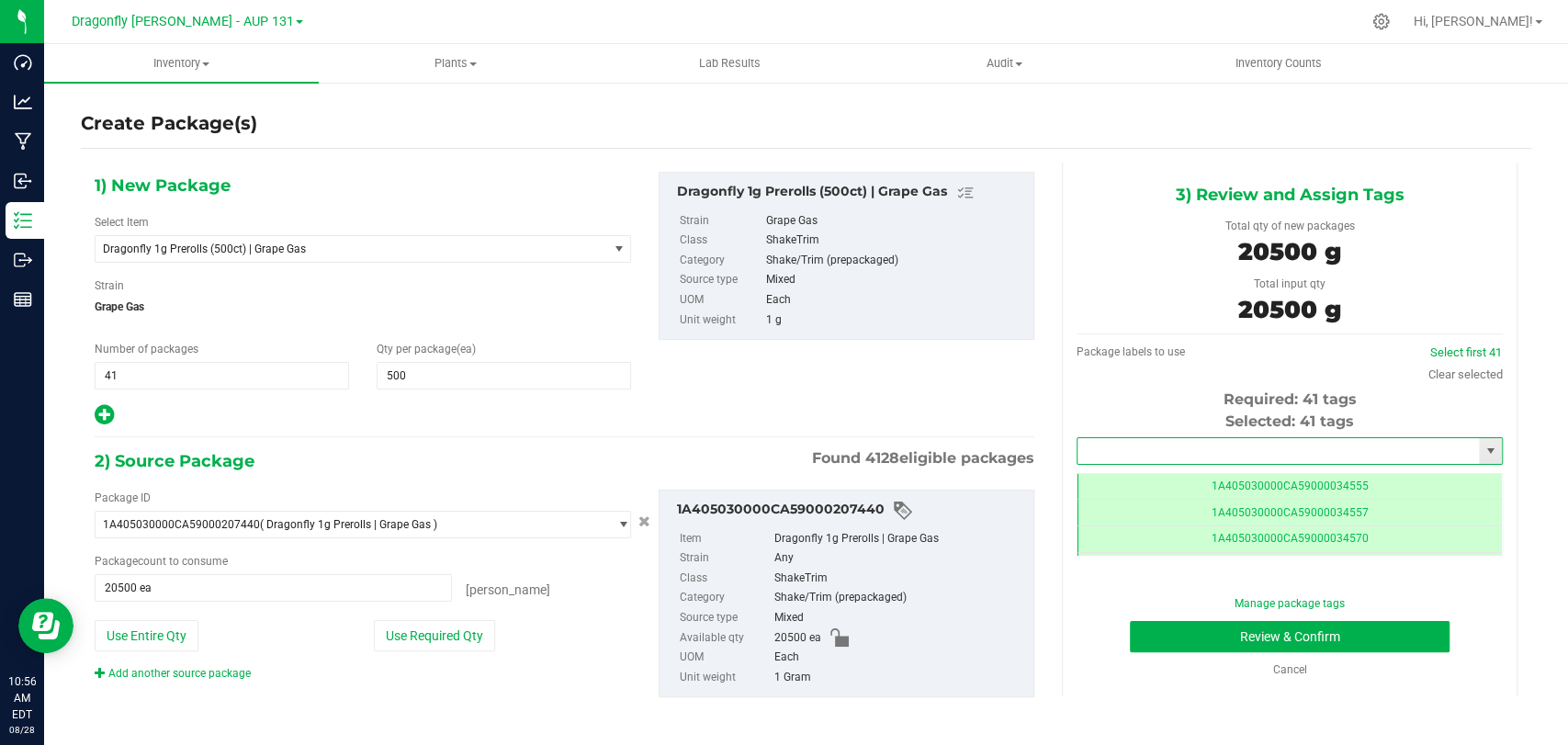
click at [1191, 456] on input "text" at bounding box center [1278, 451] width 401 height 26
click at [1220, 477] on li "1A405030000CA59000234588" at bounding box center [1276, 483] width 420 height 28
type input "1A405030000CA59000234588"
click at [1199, 646] on button "Review & Confirm" at bounding box center [1289, 637] width 319 height 31
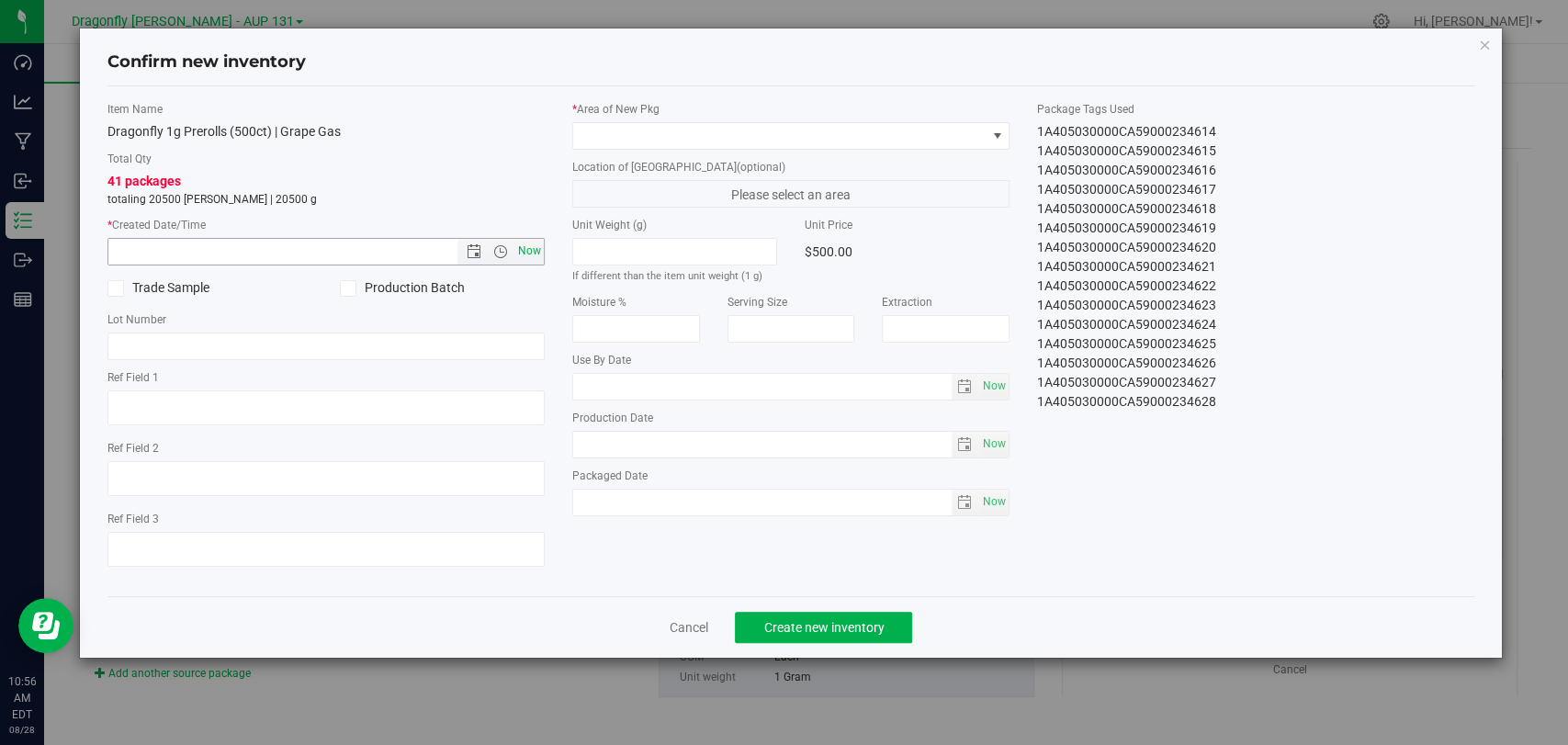
click at [537, 255] on span "Now" at bounding box center [530, 251] width 31 height 27
type input "8/28/2025 10:56 AM"
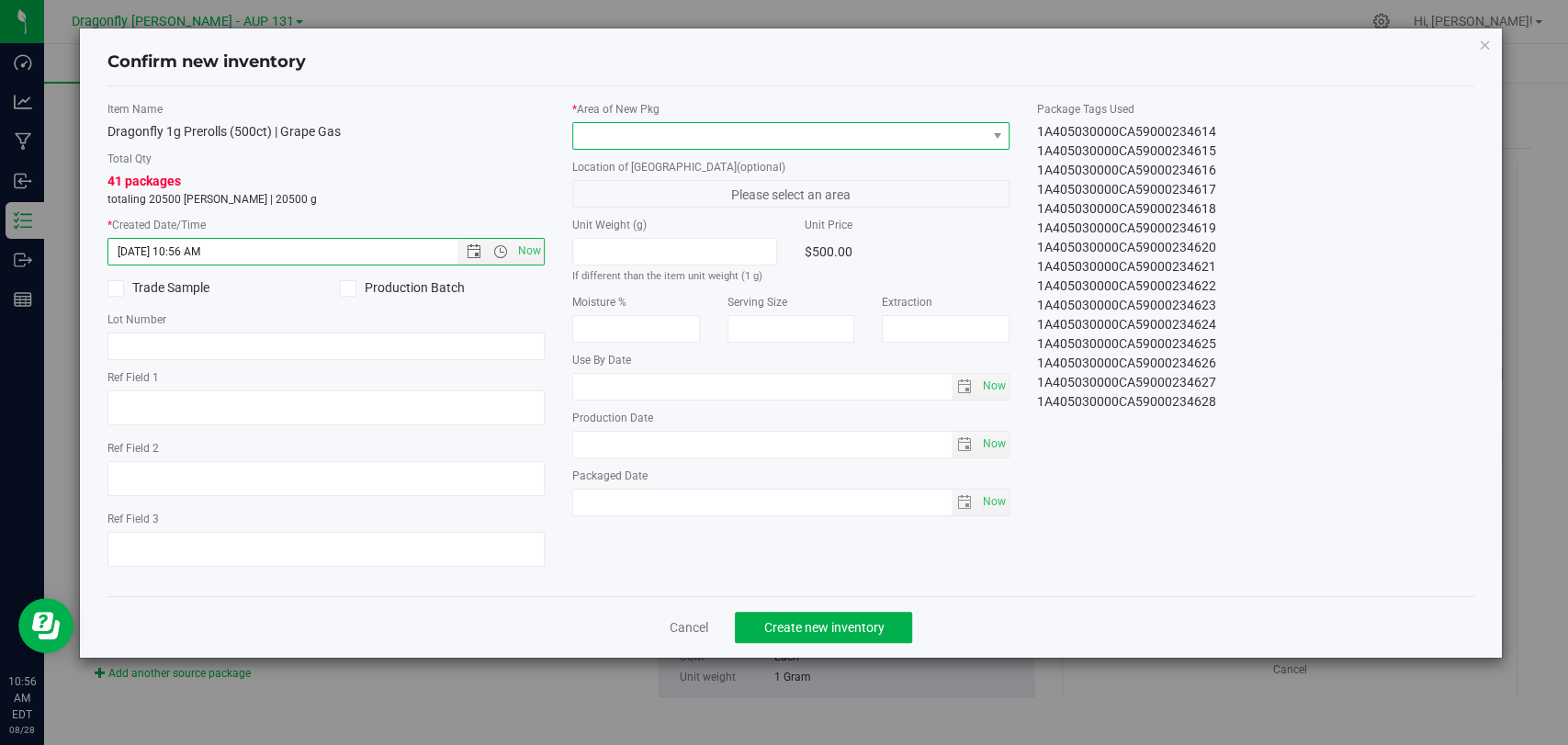
click at [795, 133] on span at bounding box center [780, 136] width 413 height 26
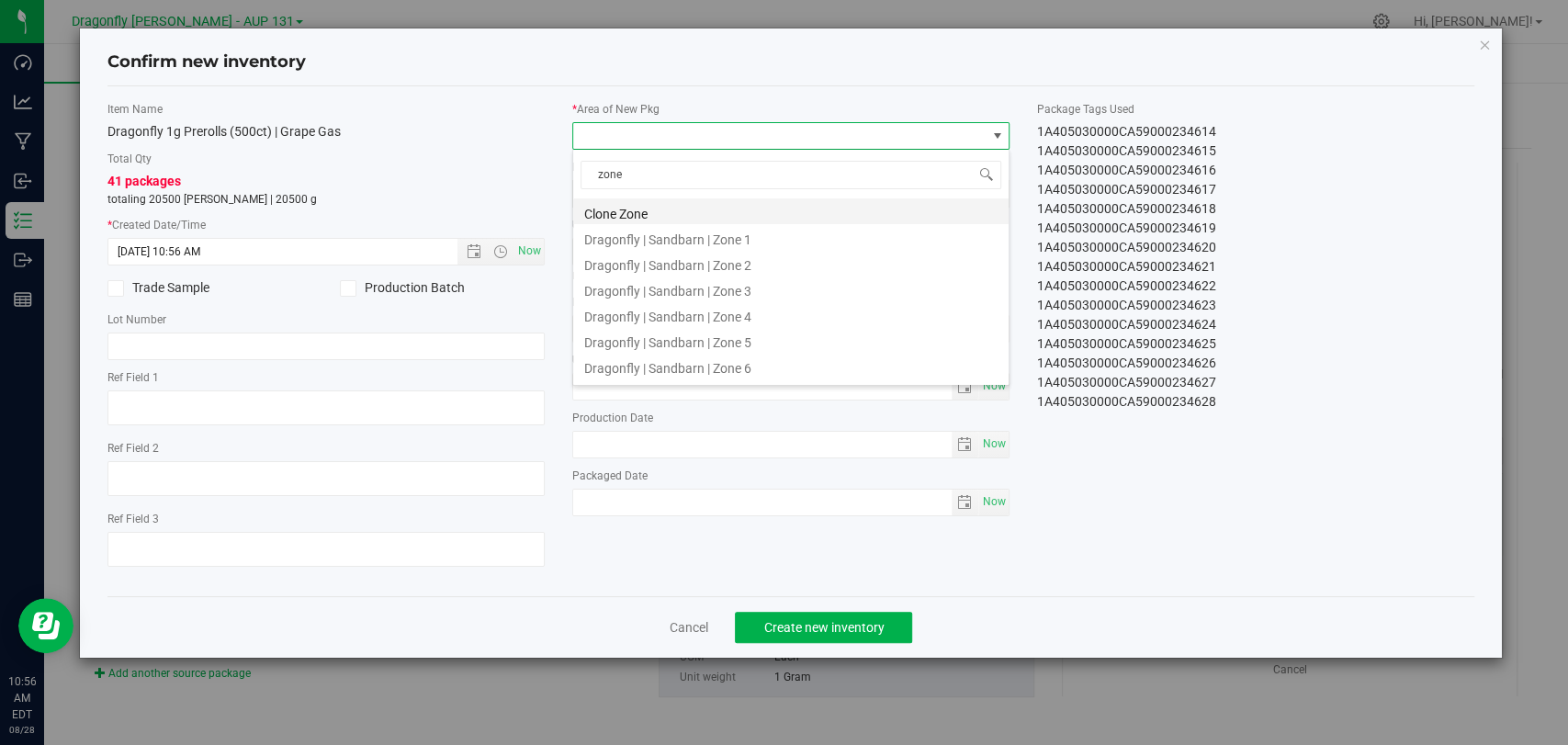
type input "zone 1"
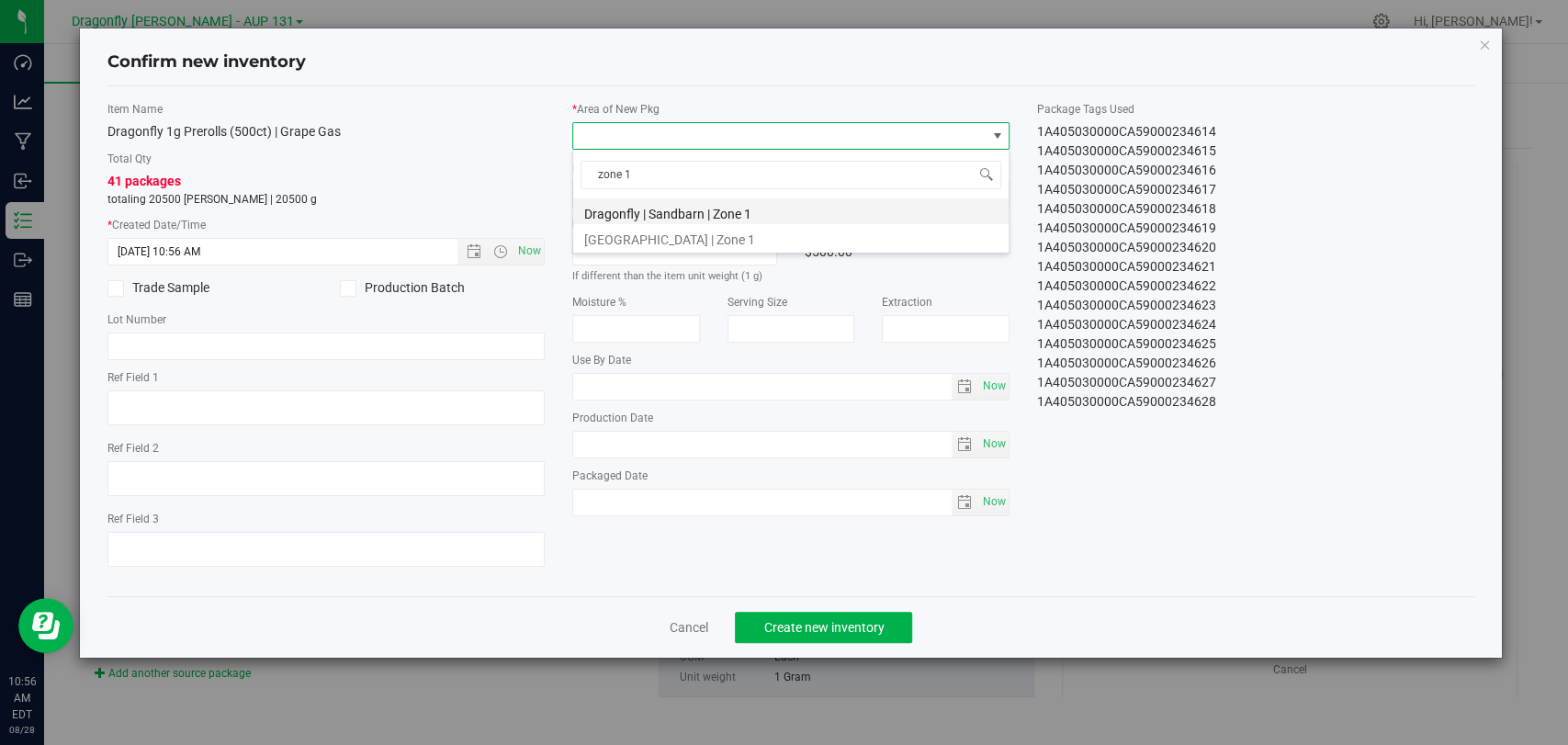
click at [771, 210] on li "Dragonfly | Sandbarn | Zone 1" at bounding box center [790, 211] width 436 height 26
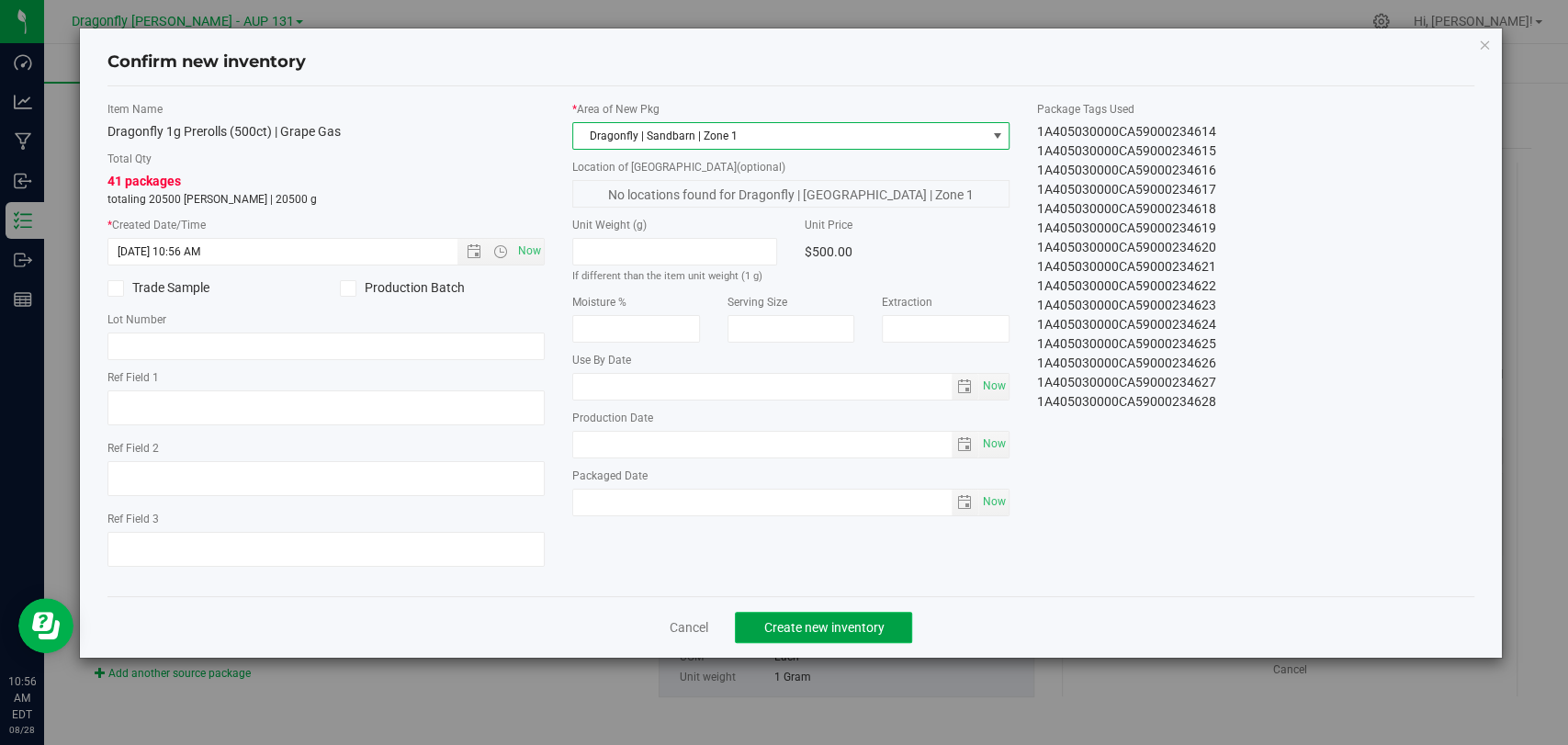
click at [838, 639] on button "Create new inventory" at bounding box center [824, 627] width 177 height 31
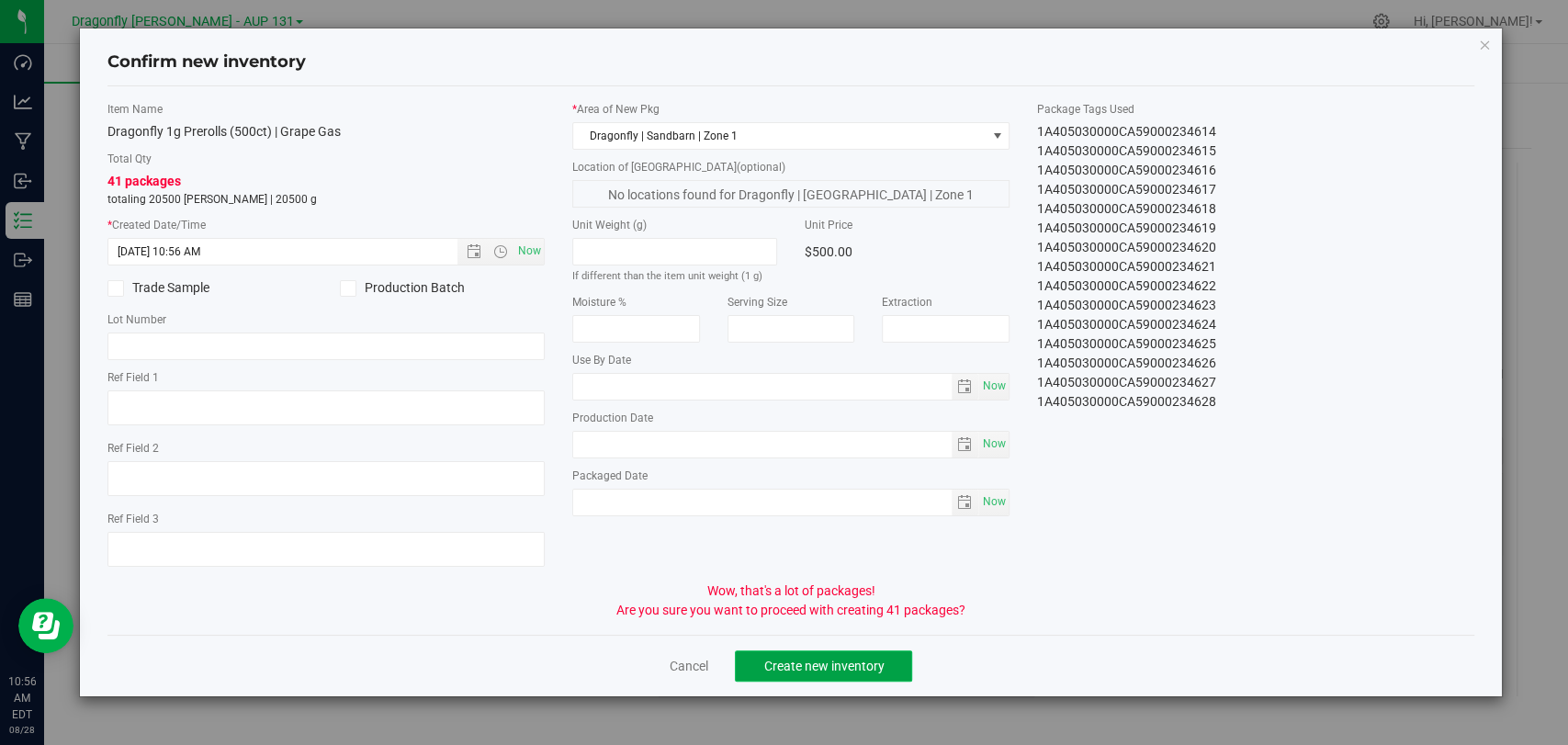
click at [845, 670] on span "Create new inventory" at bounding box center [824, 665] width 120 height 15
